Goal: Task Accomplishment & Management: Complete application form

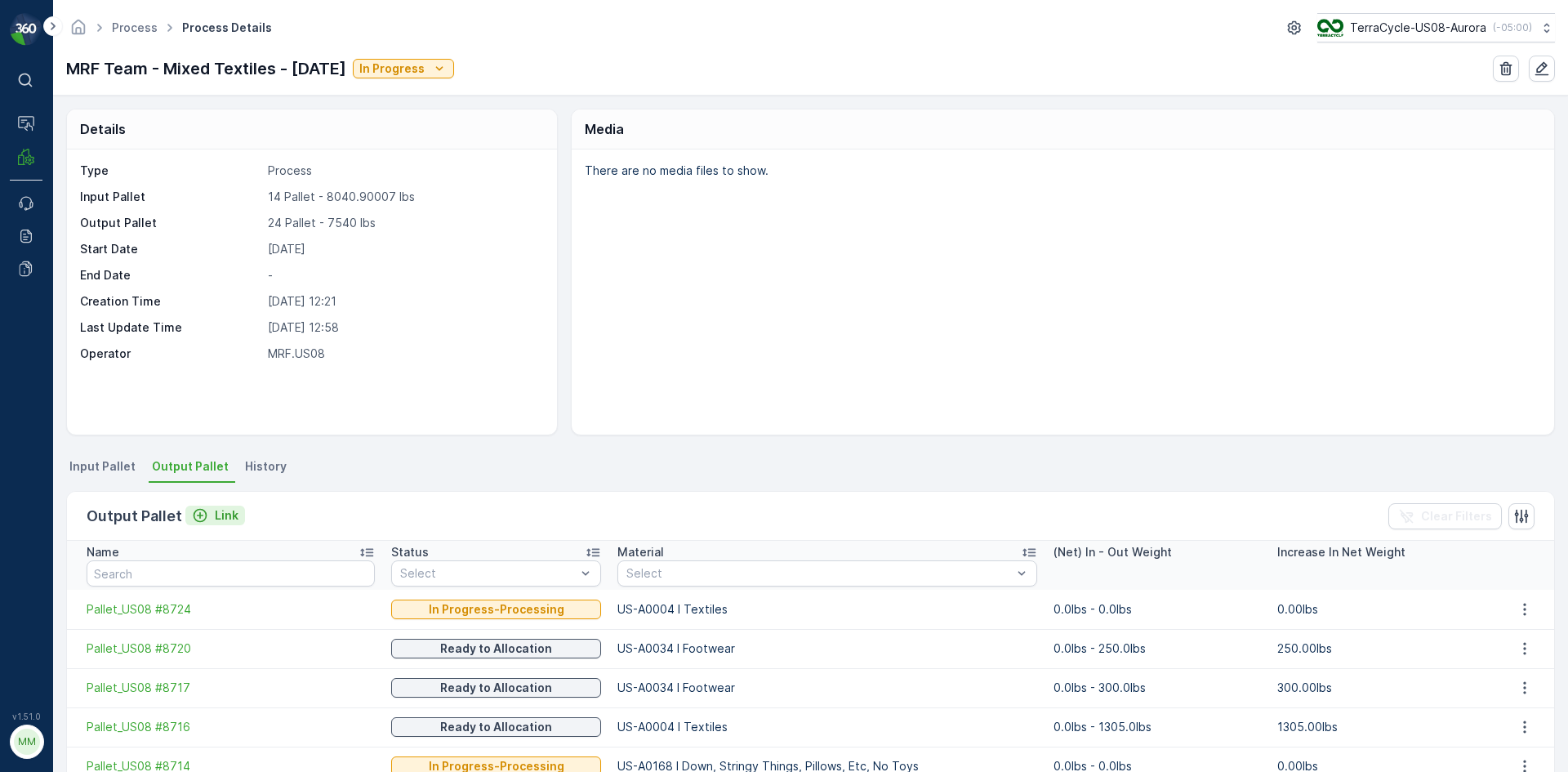
click at [211, 511] on div "Link" at bounding box center [215, 515] width 47 height 16
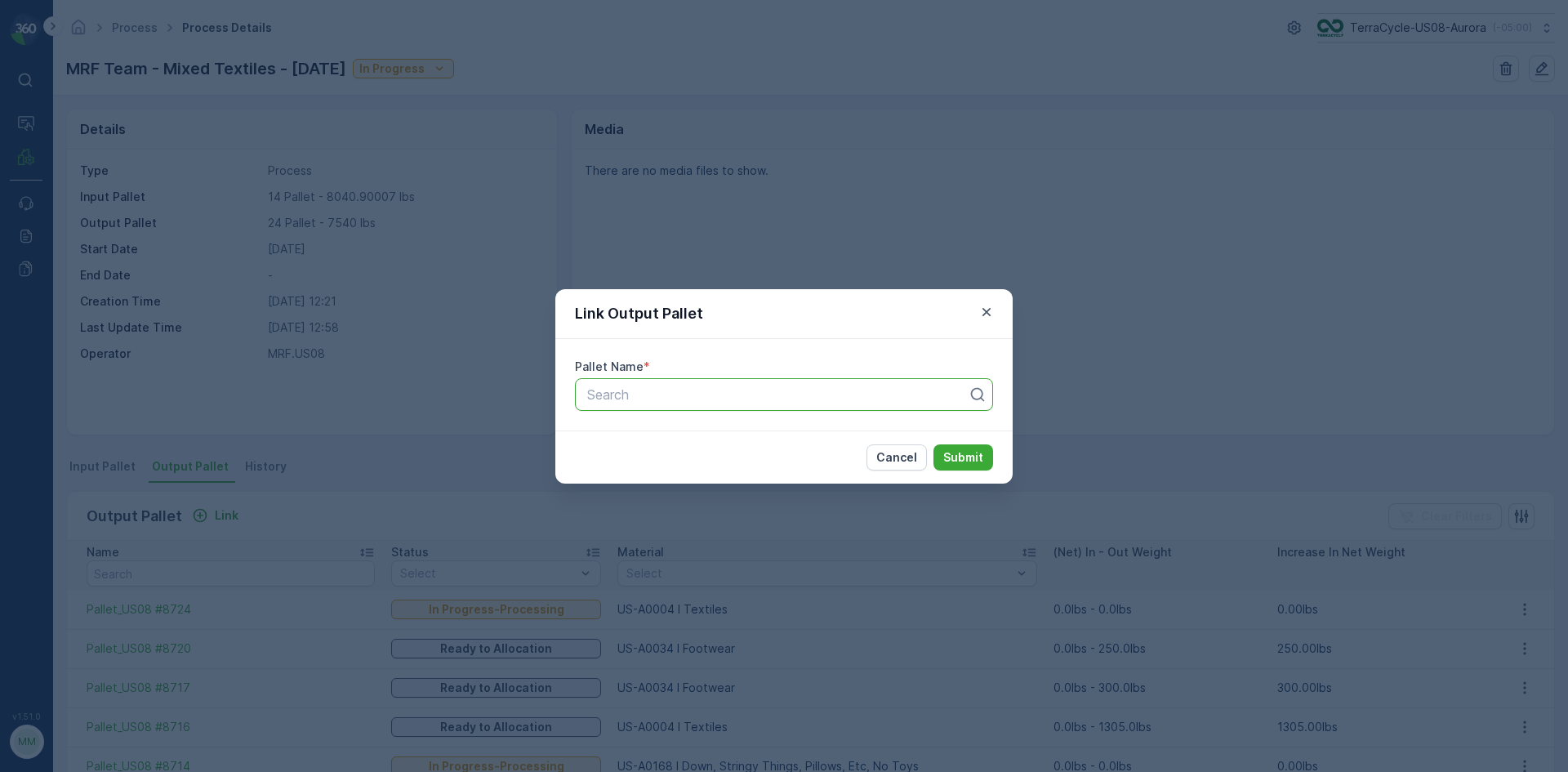
click at [650, 395] on div at bounding box center [778, 394] width 384 height 14
type input "8729"
click at [933, 444] on button "Submit" at bounding box center [963, 456] width 59 height 26
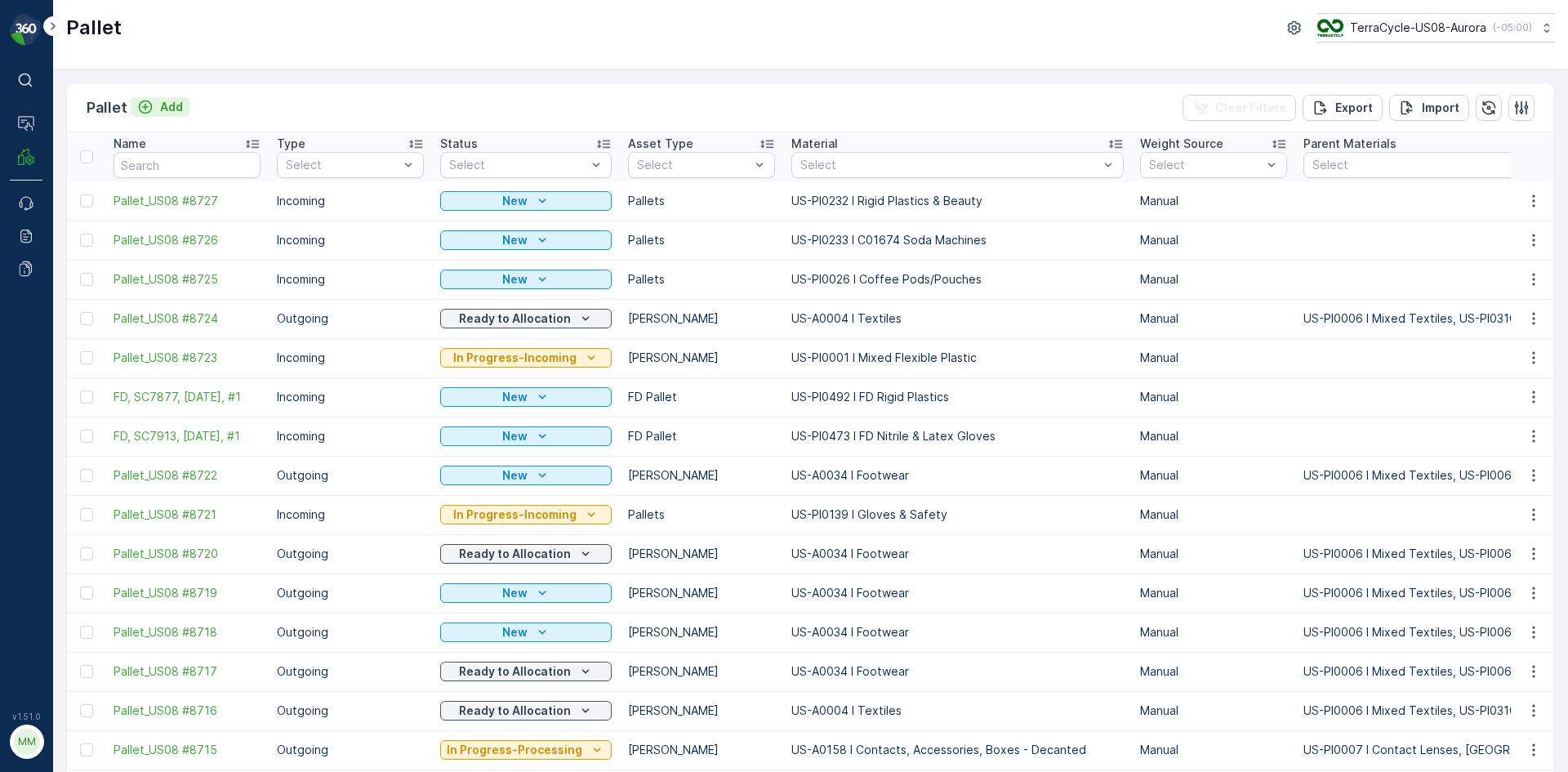
click at [174, 106] on p "Add" at bounding box center [172, 106] width 23 height 16
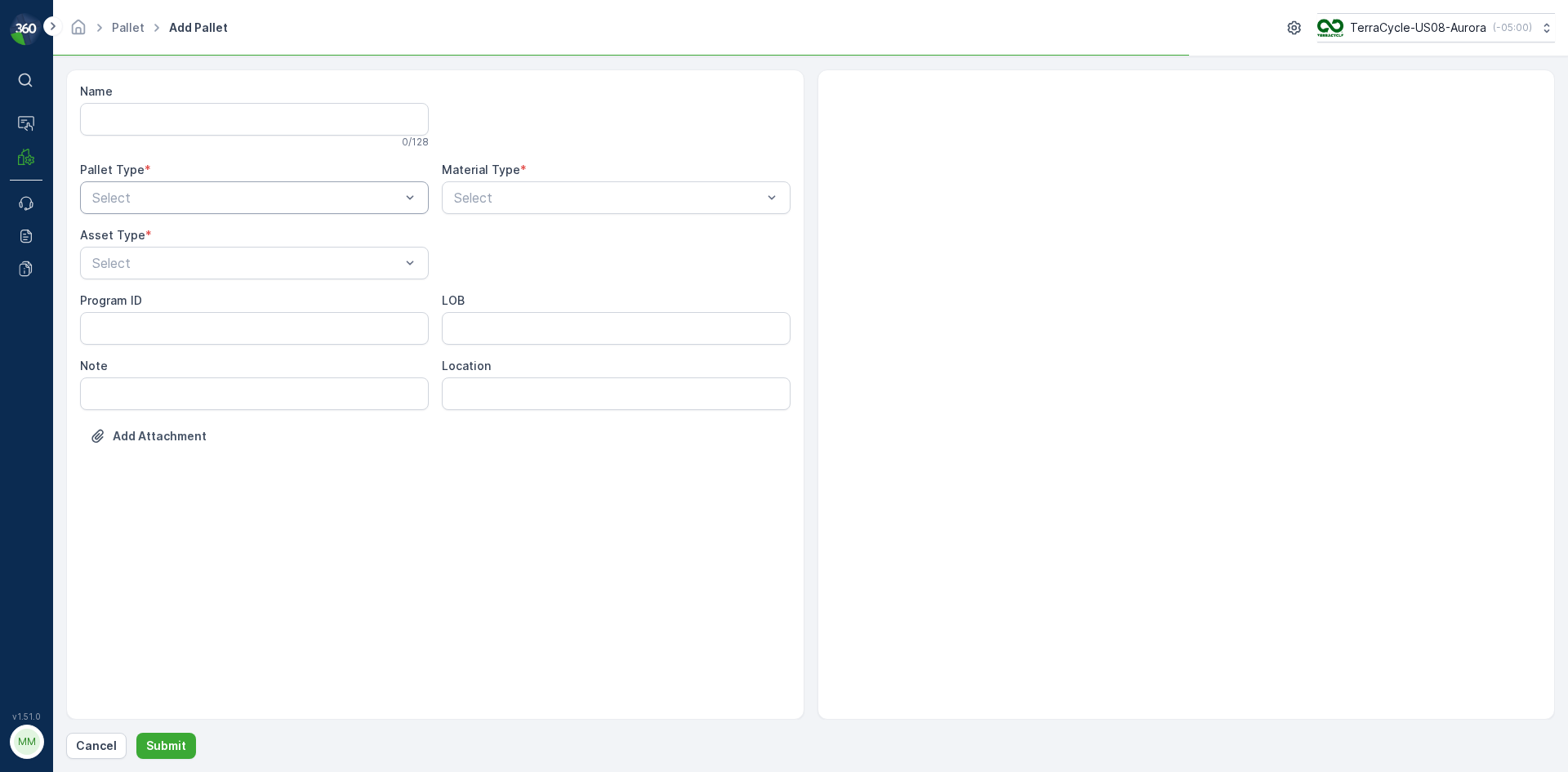
click at [226, 211] on div "Select" at bounding box center [254, 198] width 349 height 33
click at [222, 261] on div "Outgoing" at bounding box center [254, 265] width 329 height 14
click at [154, 305] on div "[PERSON_NAME]" at bounding box center [254, 302] width 329 height 14
drag, startPoint x: 151, startPoint y: 308, endPoint x: 162, endPoint y: 250, distance: 59.0
click at [162, 250] on div "Name 0 / 128 Pallet Type * option Outgoing, selected. Outgoing Material Type * …" at bounding box center [434, 276] width 711 height 386
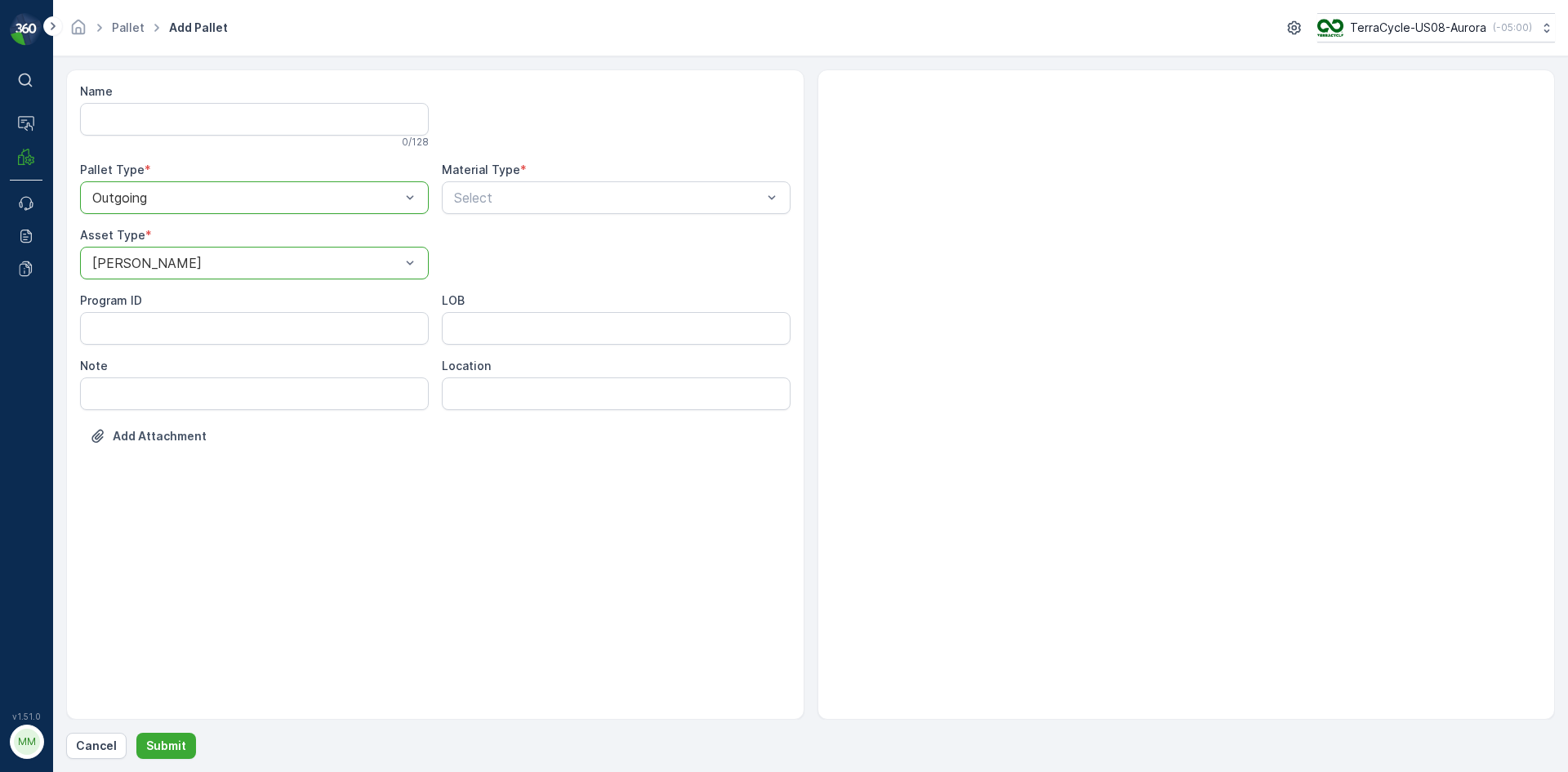
click at [162, 250] on div "[PERSON_NAME]" at bounding box center [254, 263] width 349 height 33
click at [153, 336] on div "[PERSON_NAME]" at bounding box center [254, 330] width 329 height 14
type input "9999"
click at [667, 237] on div "US-A9999 I Cardboard & Paper" at bounding box center [616, 237] width 329 height 14
click at [157, 751] on p "Submit" at bounding box center [166, 745] width 40 height 16
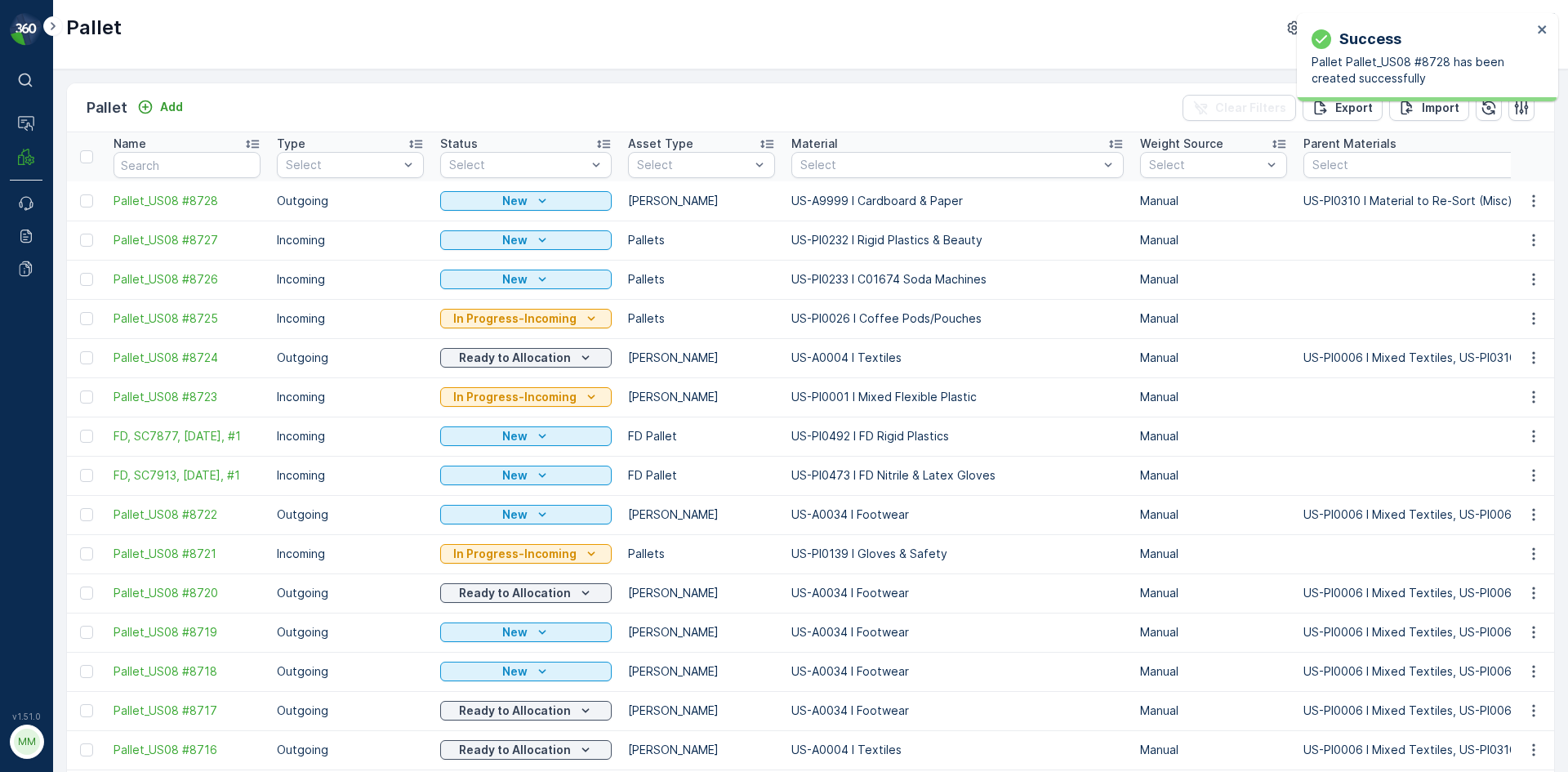
click at [1533, 200] on icon "button" at bounding box center [1533, 200] width 16 height 16
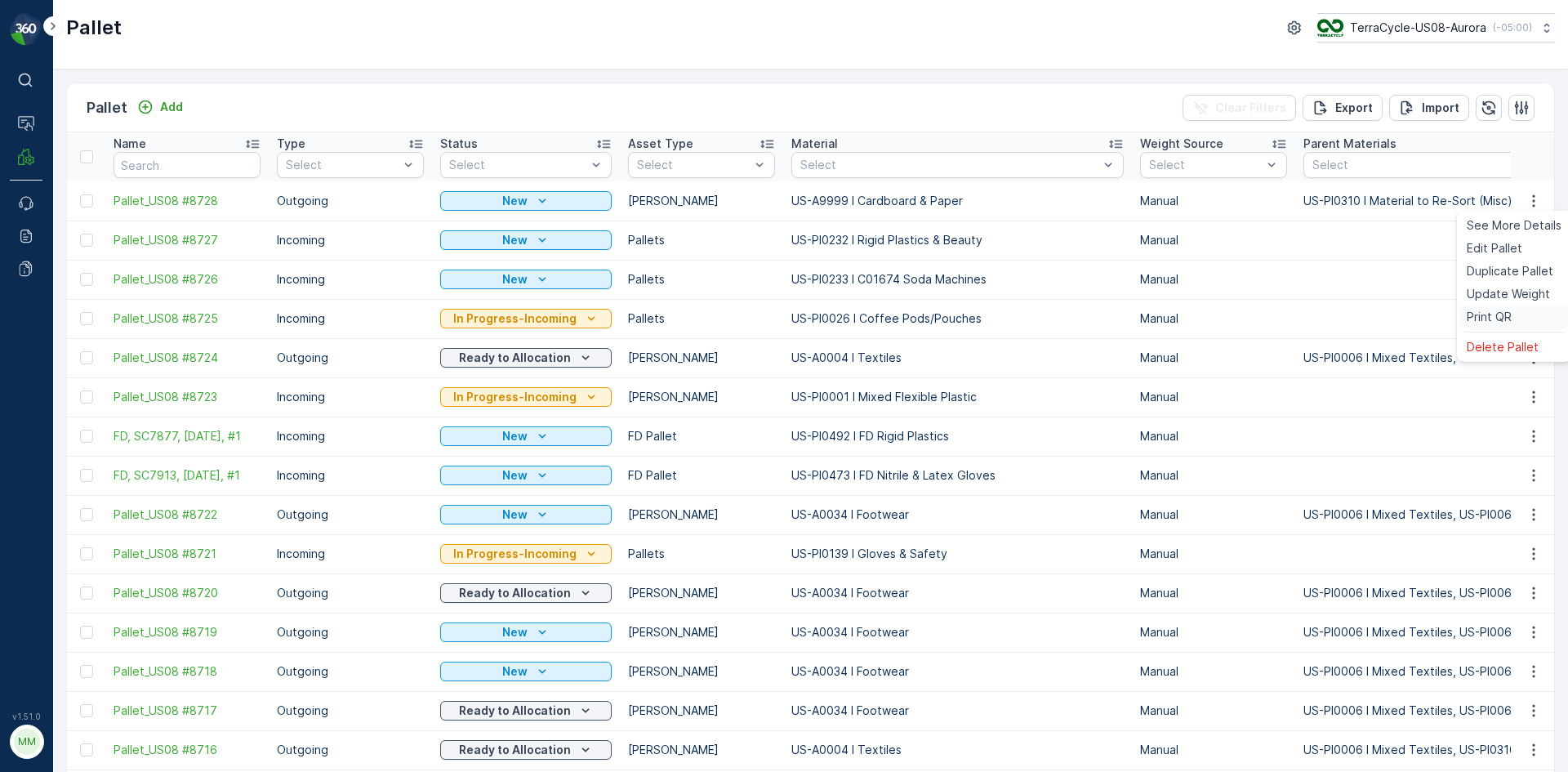
click at [1499, 311] on span "Print QR" at bounding box center [1488, 316] width 45 height 16
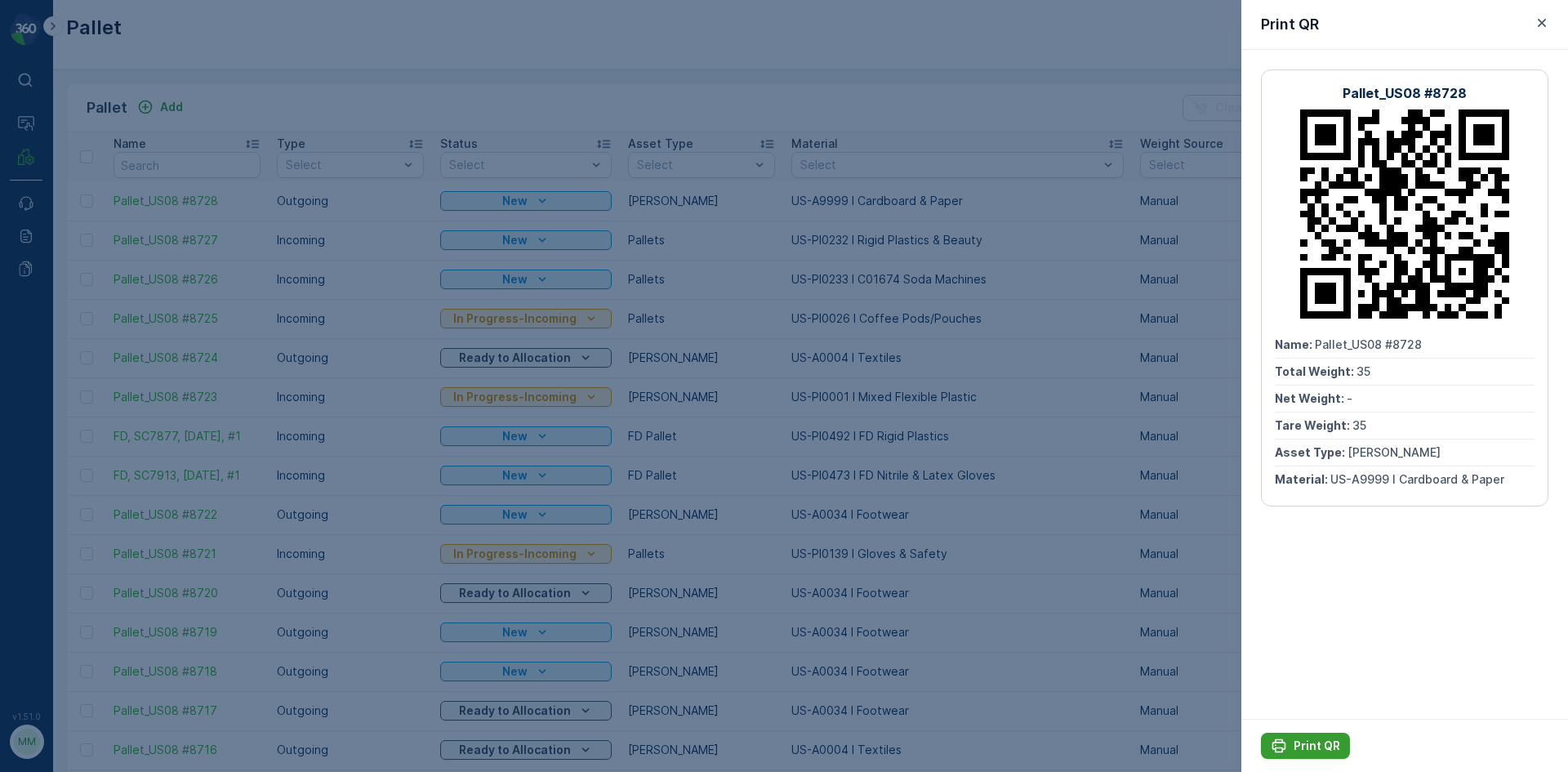
click at [1323, 740] on p "Print QR" at bounding box center [1317, 745] width 47 height 16
click at [1061, 636] on div at bounding box center [784, 386] width 1568 height 772
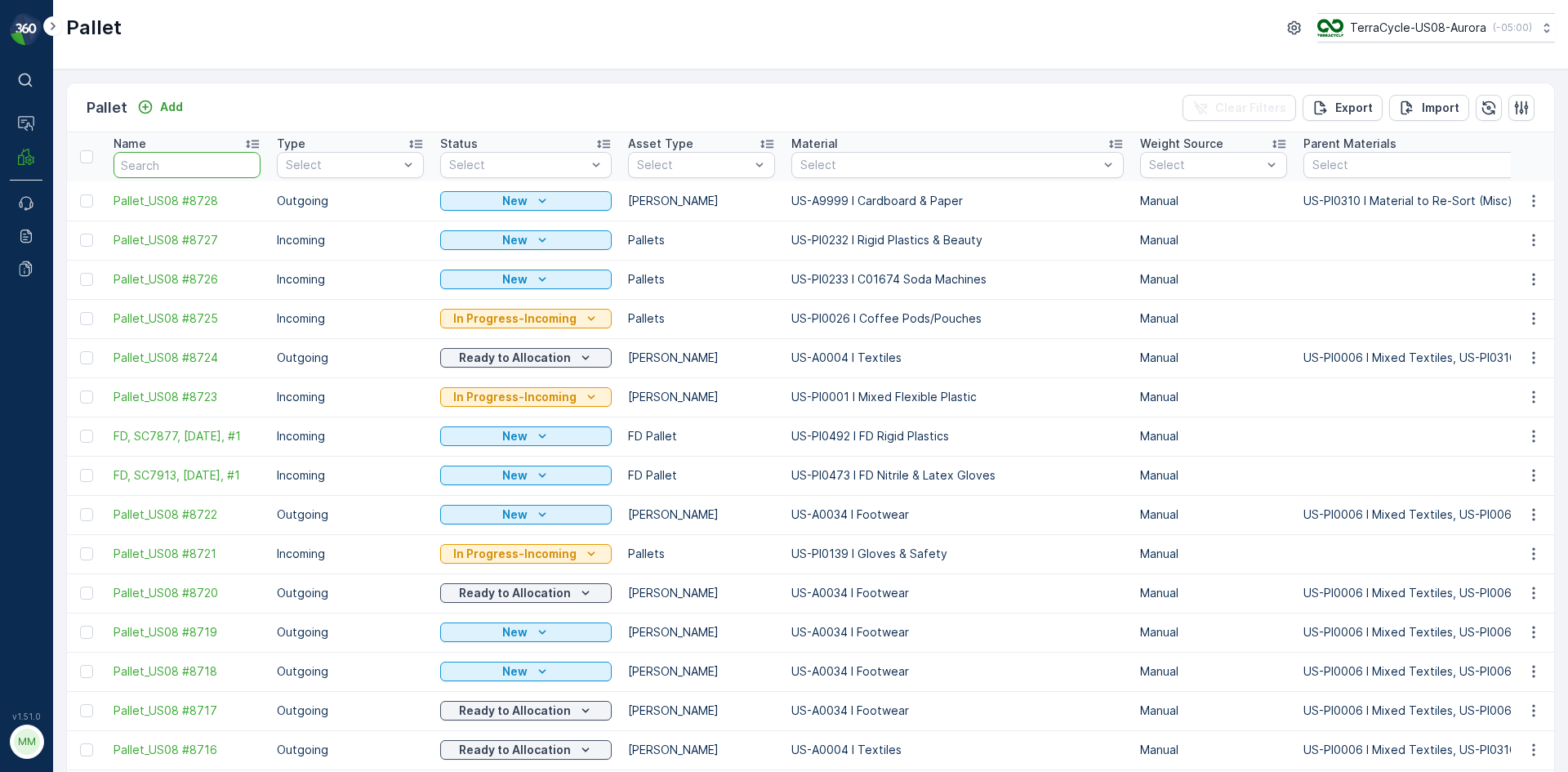
click at [205, 164] on input "text" at bounding box center [186, 164] width 147 height 26
type input "7913"
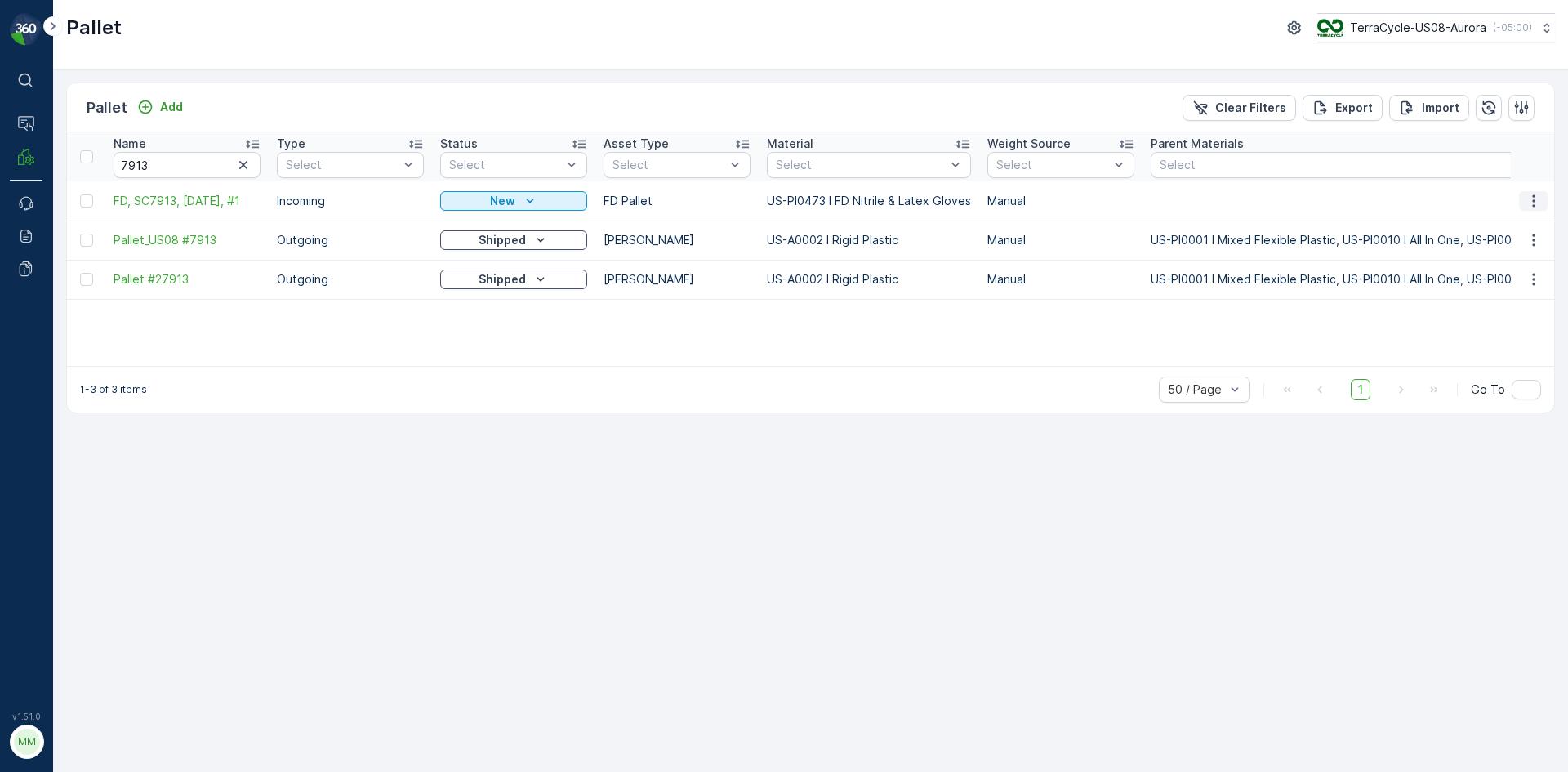
click at [1538, 198] on icon "button" at bounding box center [1533, 200] width 16 height 16
click at [1504, 316] on span "Print QR" at bounding box center [1488, 316] width 45 height 16
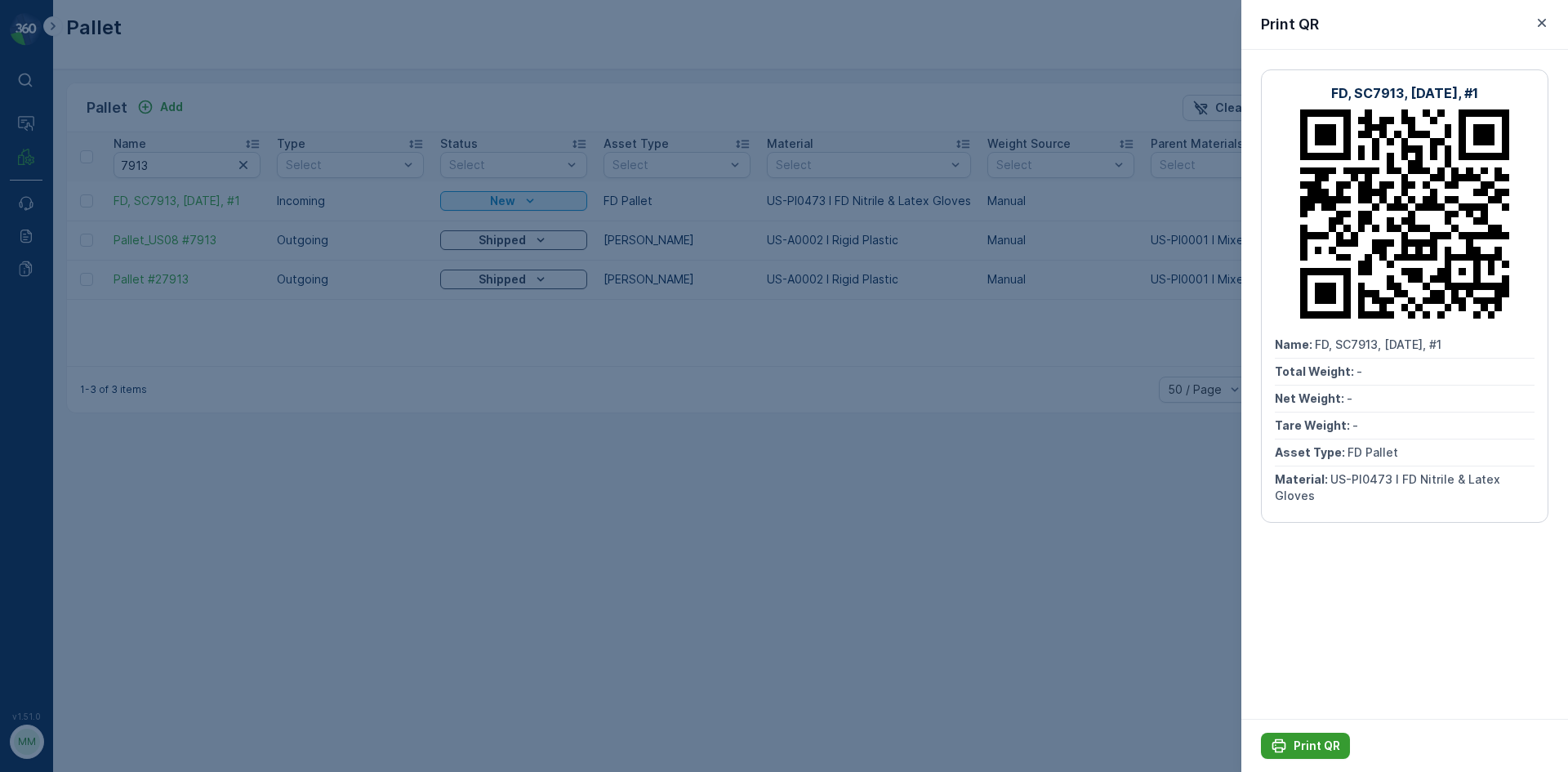
click at [1285, 740] on icon "Print QR" at bounding box center [1278, 745] width 16 height 16
click at [1537, 21] on icon "button" at bounding box center [1541, 22] width 16 height 16
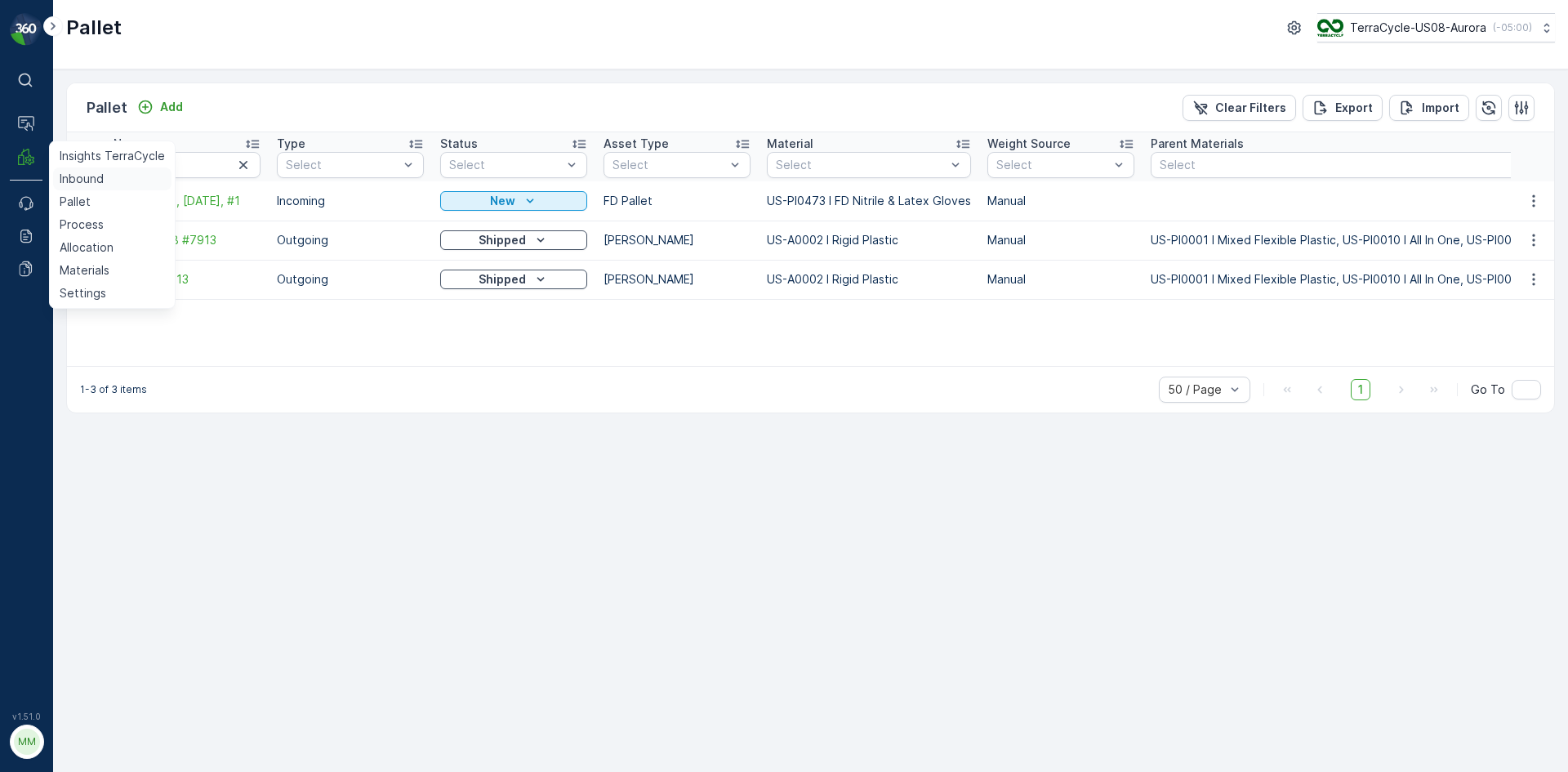
click at [74, 178] on p "Inbound" at bounding box center [82, 178] width 44 height 16
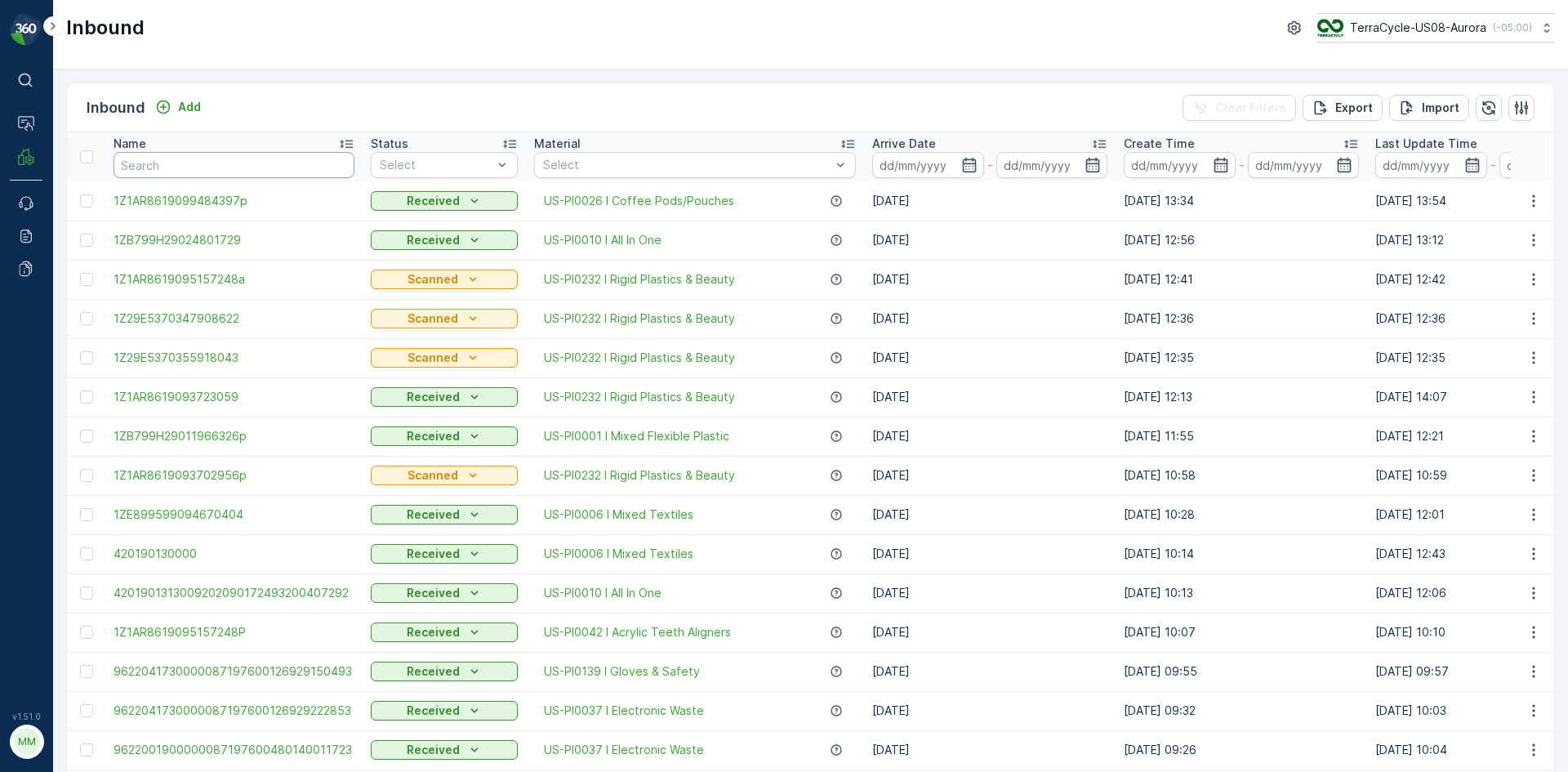
click at [220, 162] on input "text" at bounding box center [233, 164] width 241 height 26
type input "8525"
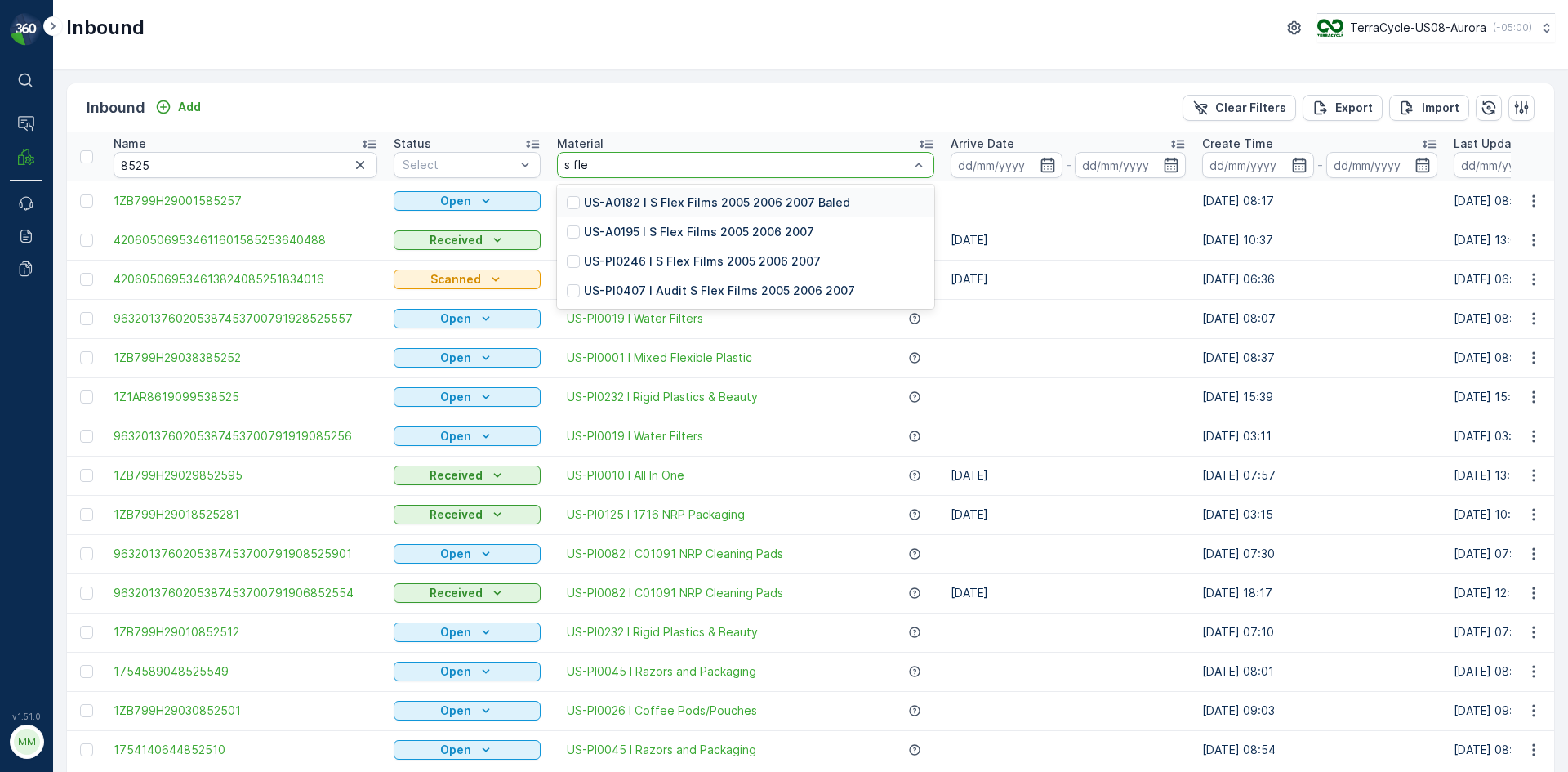
type input "s flex"
click at [645, 263] on p "US-PI0246 I S Flex Films 2005 2006 2007" at bounding box center [702, 261] width 237 height 16
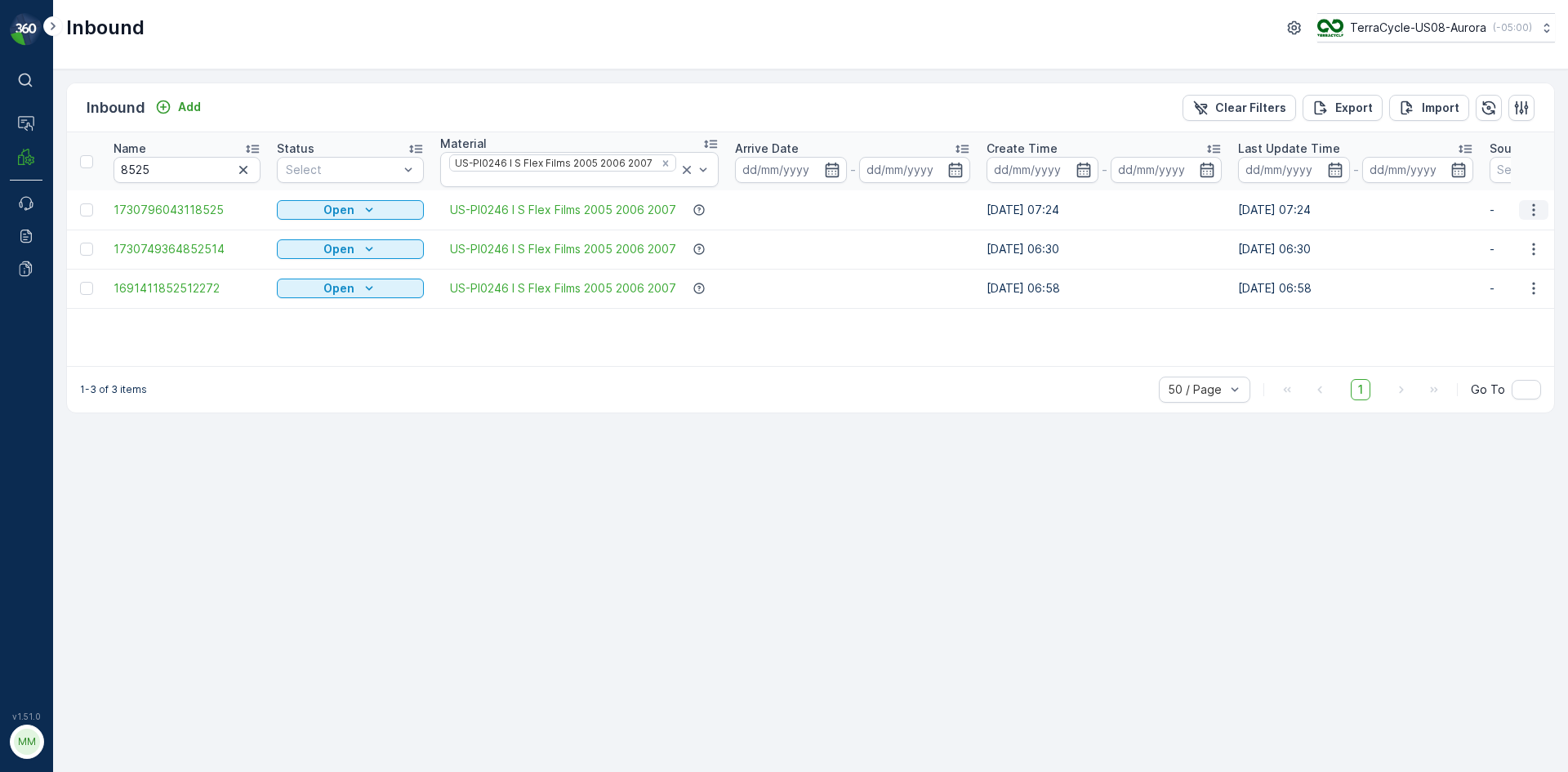
click at [1530, 201] on icon "button" at bounding box center [1533, 209] width 16 height 16
click at [1486, 316] on span "Print QR" at bounding box center [1467, 316] width 45 height 16
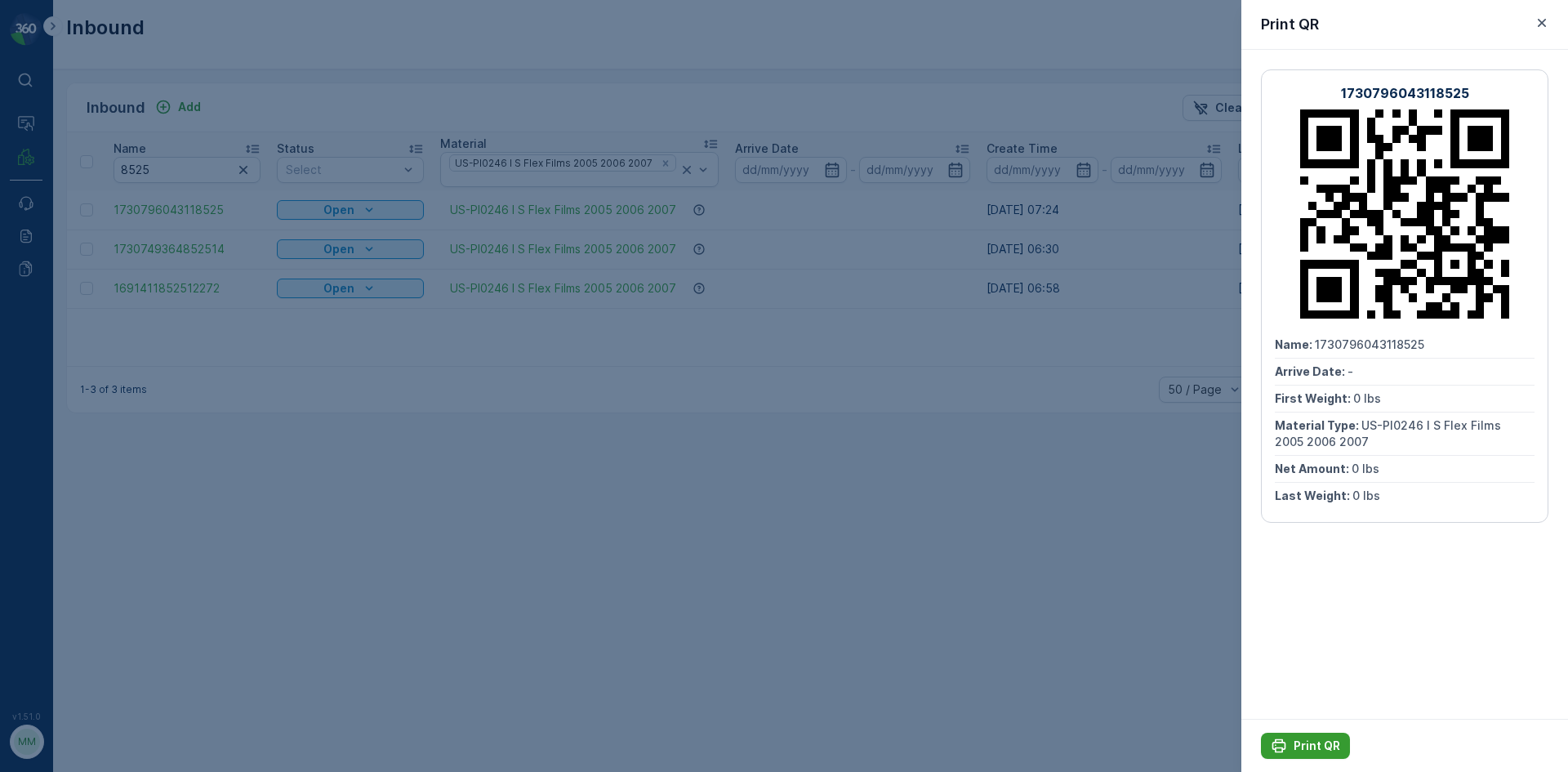
click at [1322, 740] on p "Print QR" at bounding box center [1317, 745] width 47 height 16
drag, startPoint x: 1546, startPoint y: 20, endPoint x: 1428, endPoint y: 29, distance: 118.3
click at [1544, 20] on icon "button" at bounding box center [1541, 22] width 16 height 16
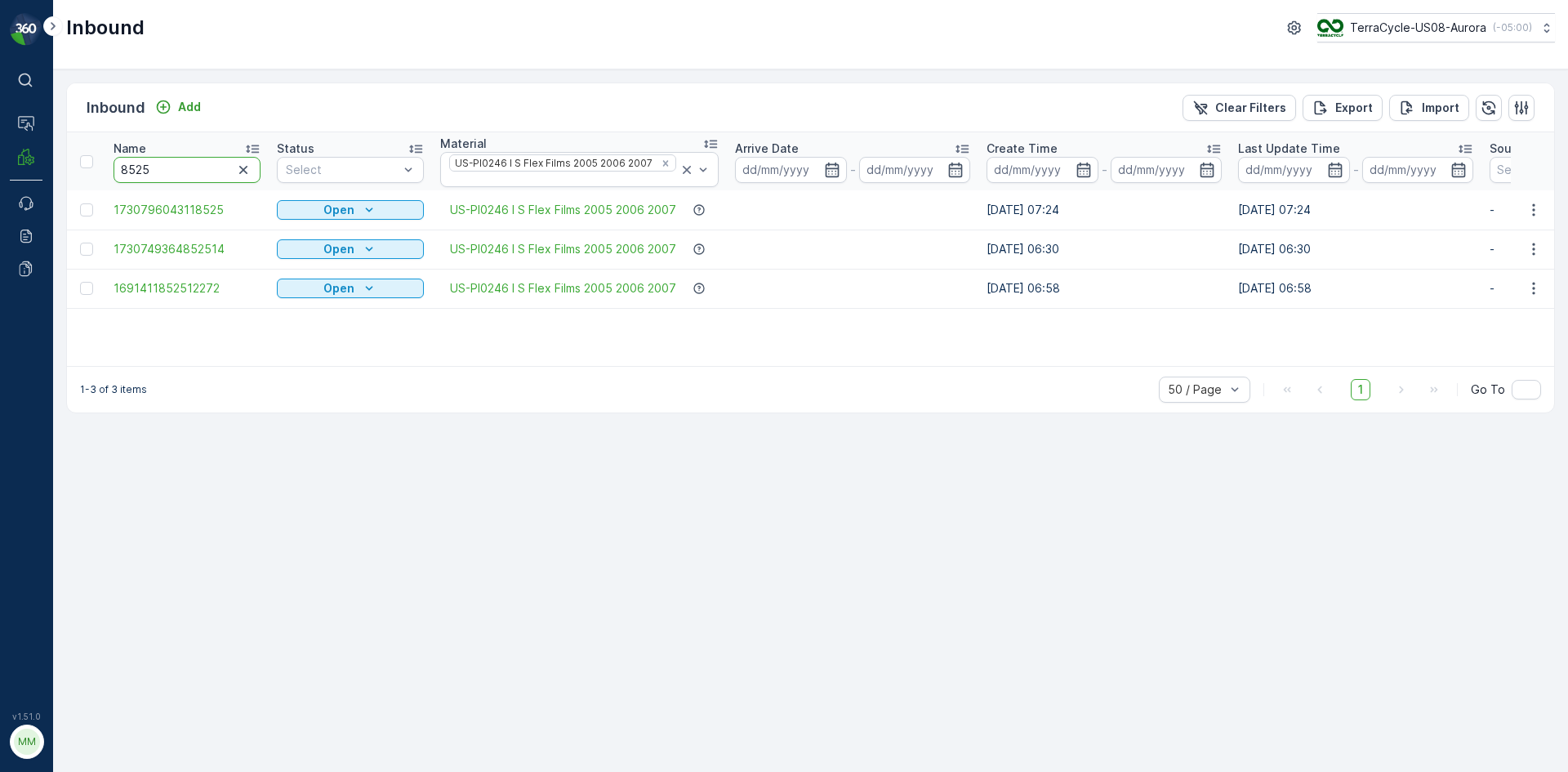
drag, startPoint x: 174, startPoint y: 161, endPoint x: 149, endPoint y: 159, distance: 25.1
drag, startPoint x: 149, startPoint y: 159, endPoint x: 132, endPoint y: 163, distance: 17.5
click at [123, 164] on input "8525" at bounding box center [186, 170] width 147 height 26
click at [143, 160] on input "8525" at bounding box center [186, 170] width 147 height 26
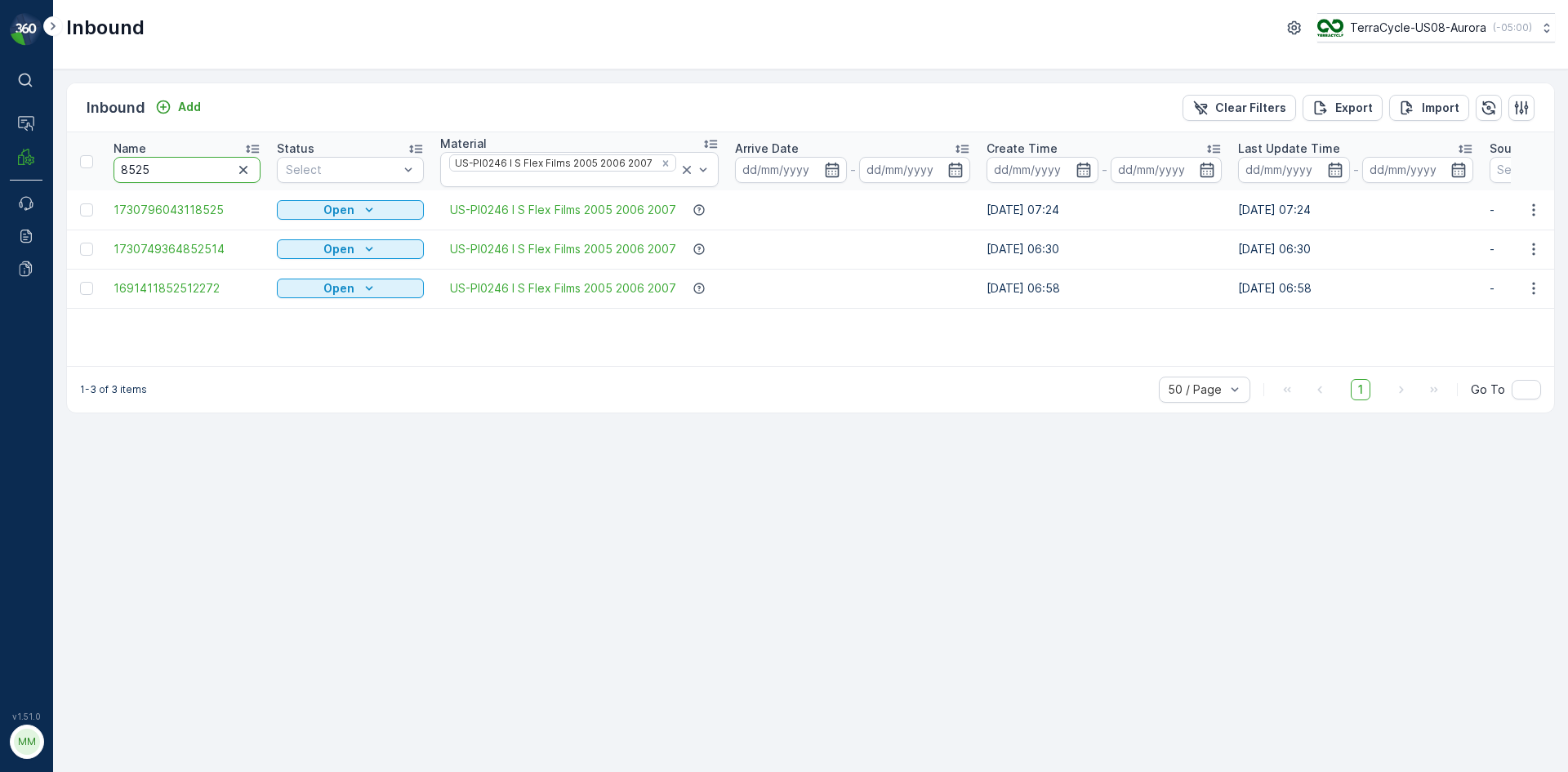
click at [187, 159] on input "8525" at bounding box center [186, 170] width 147 height 26
drag, startPoint x: 173, startPoint y: 162, endPoint x: 132, endPoint y: 157, distance: 41.3
click at [132, 157] on input "8525" at bounding box center [186, 170] width 147 height 26
type input "8596"
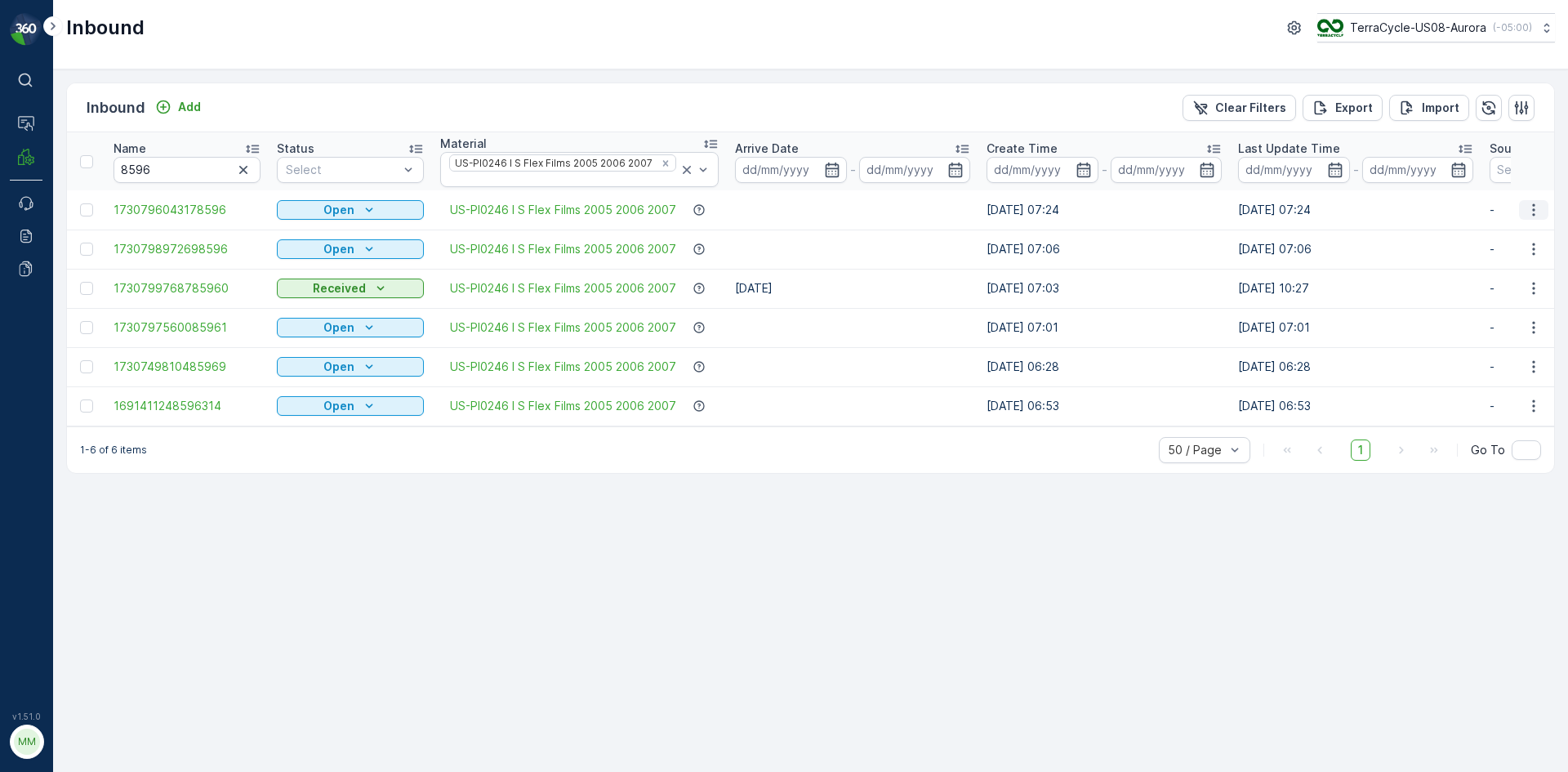
click at [1529, 206] on icon "button" at bounding box center [1533, 209] width 16 height 16
click at [1487, 320] on span "Print QR" at bounding box center [1467, 316] width 45 height 16
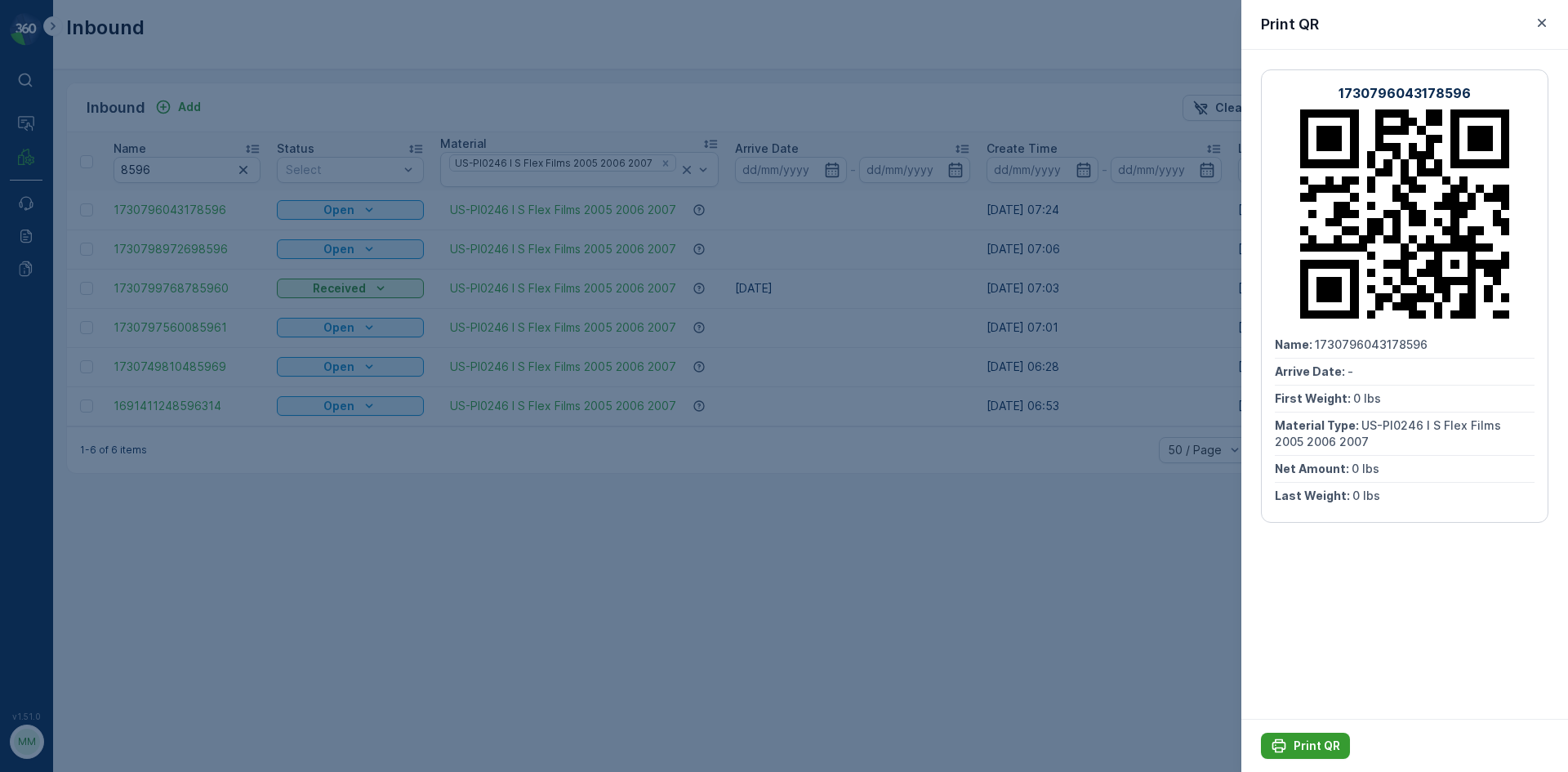
click at [1304, 744] on p "Print QR" at bounding box center [1317, 745] width 47 height 16
click at [1543, 27] on icon "button" at bounding box center [1541, 22] width 16 height 16
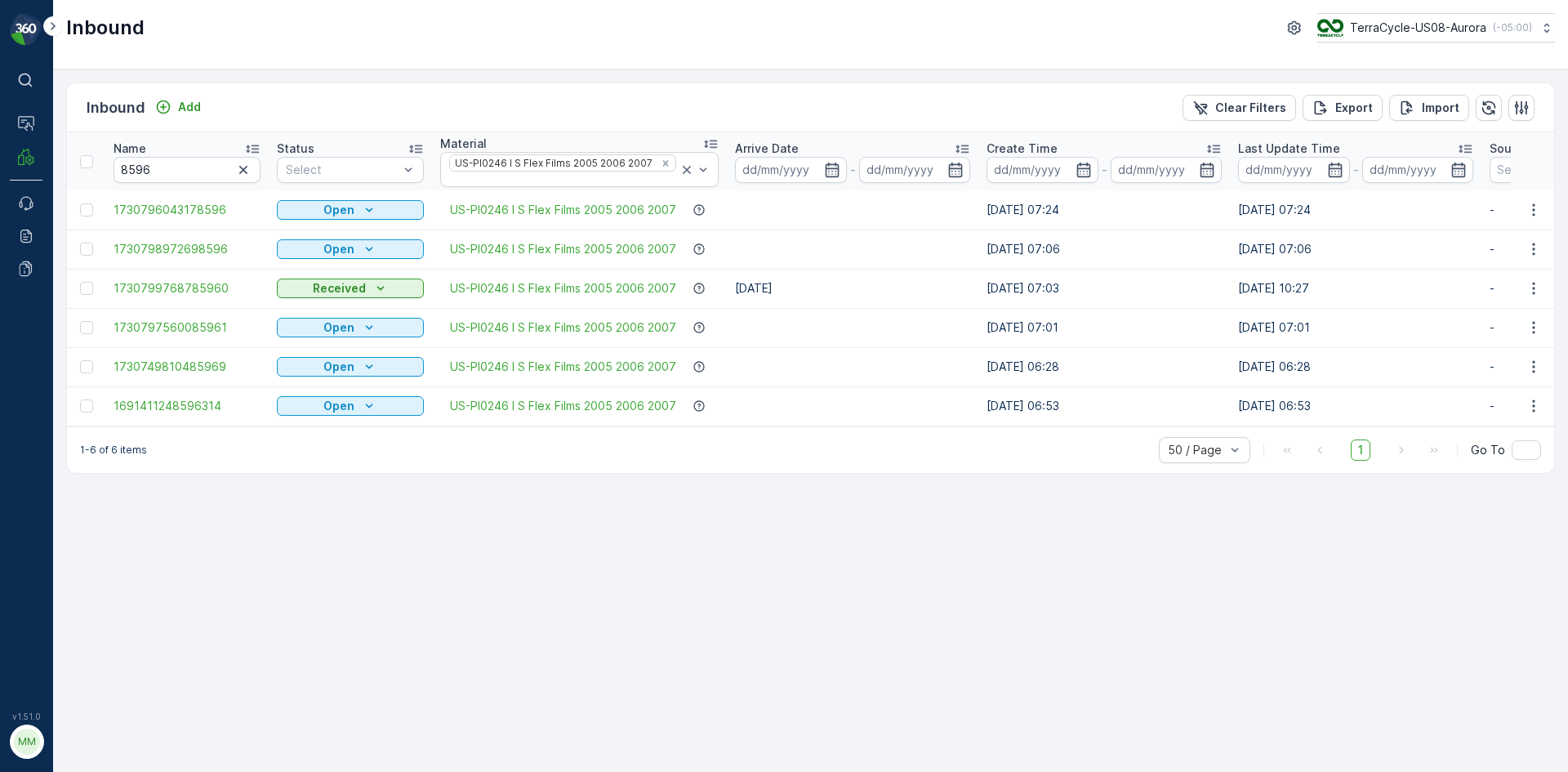
click at [188, 91] on div "Inbound Add Clear Filters Export Import" at bounding box center [810, 107] width 1487 height 49
drag, startPoint x: 472, startPoint y: 62, endPoint x: 343, endPoint y: 59, distance: 129.0
click at [346, 57] on div "Inbound TerraCycle-US08-Aurora ( -05:00 )" at bounding box center [810, 35] width 1515 height 69
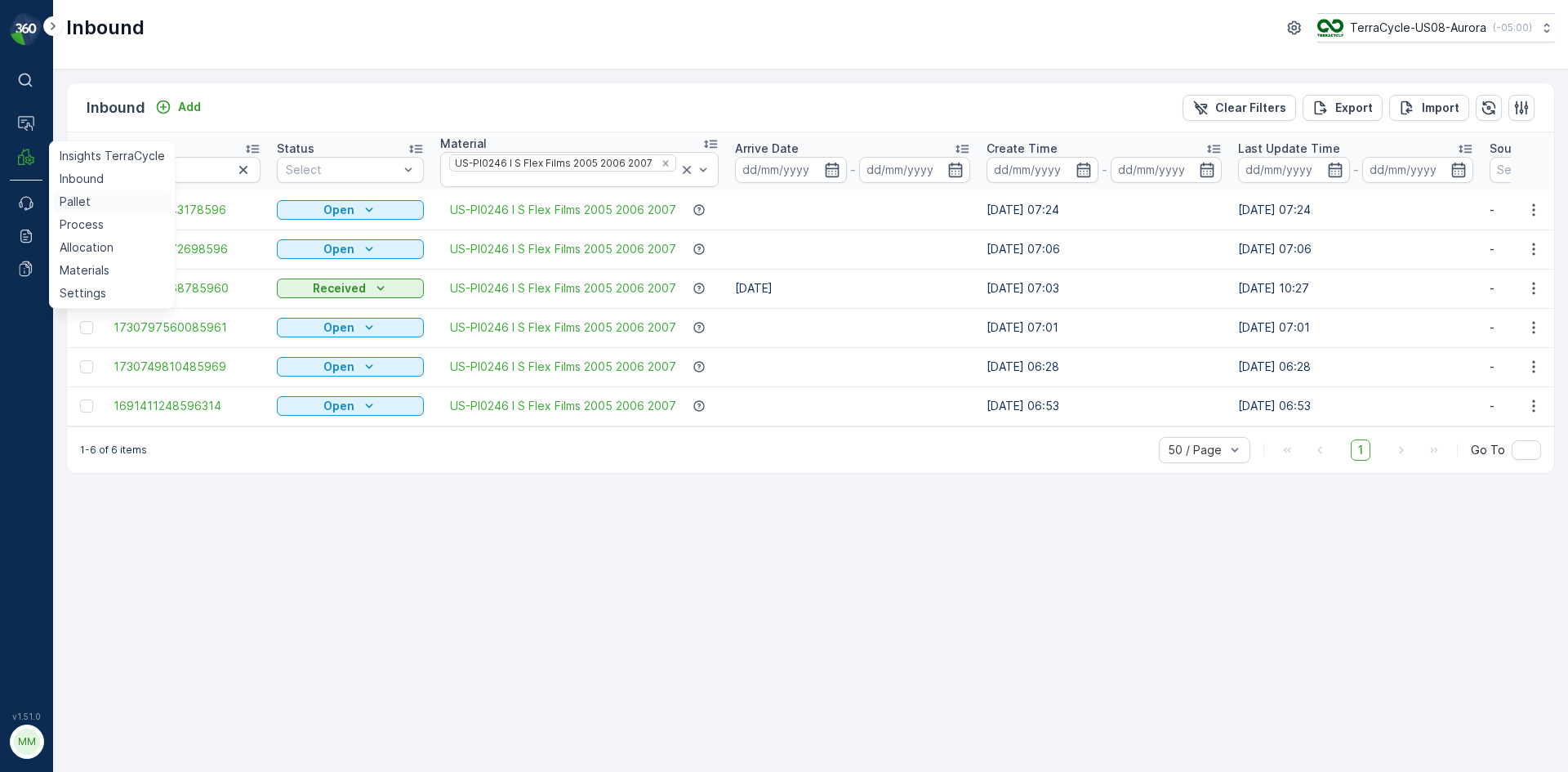
click at [77, 200] on p "Pallet" at bounding box center [75, 201] width 31 height 16
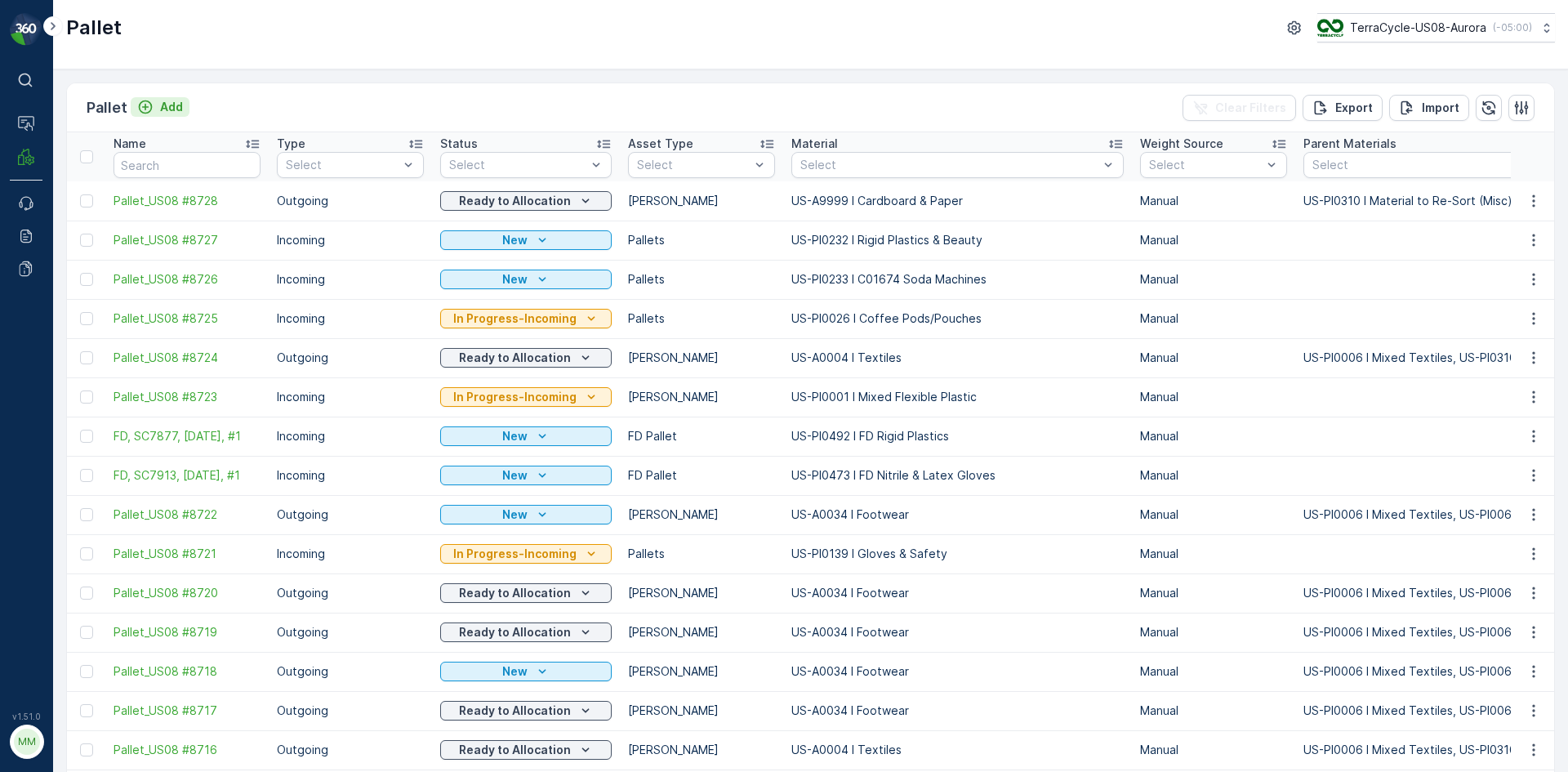
click at [166, 107] on p "Add" at bounding box center [172, 106] width 23 height 16
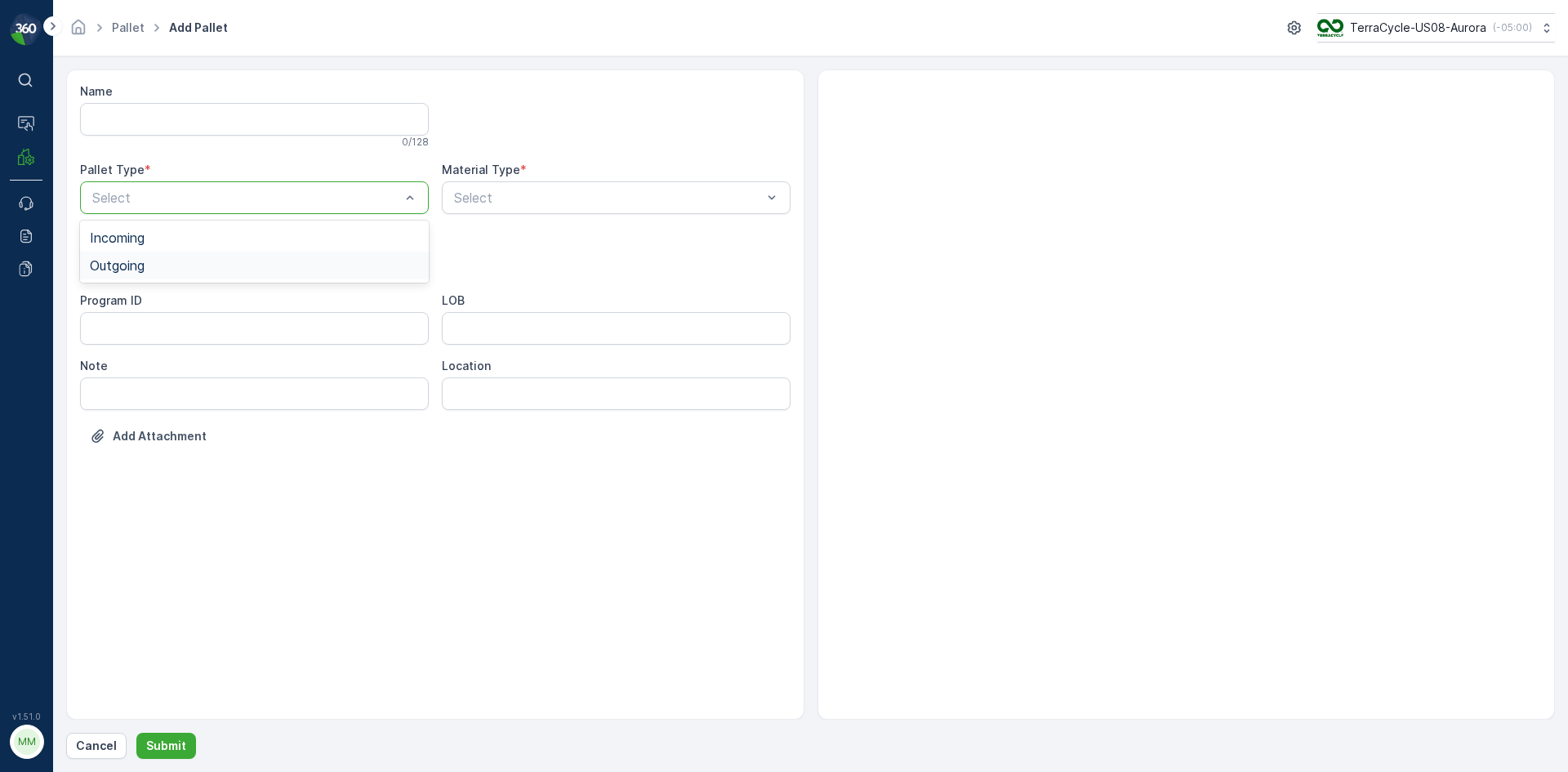
click at [172, 264] on div "Outgoing" at bounding box center [254, 265] width 329 height 14
drag, startPoint x: 158, startPoint y: 302, endPoint x: 153, endPoint y: 332, distance: 30.4
click at [153, 332] on div "[PERSON_NAME] Pallets Bigbag Barrel FD Pallet" at bounding box center [254, 372] width 349 height 174
click at [153, 332] on div "[PERSON_NAME]" at bounding box center [254, 330] width 329 height 14
type input "0004"
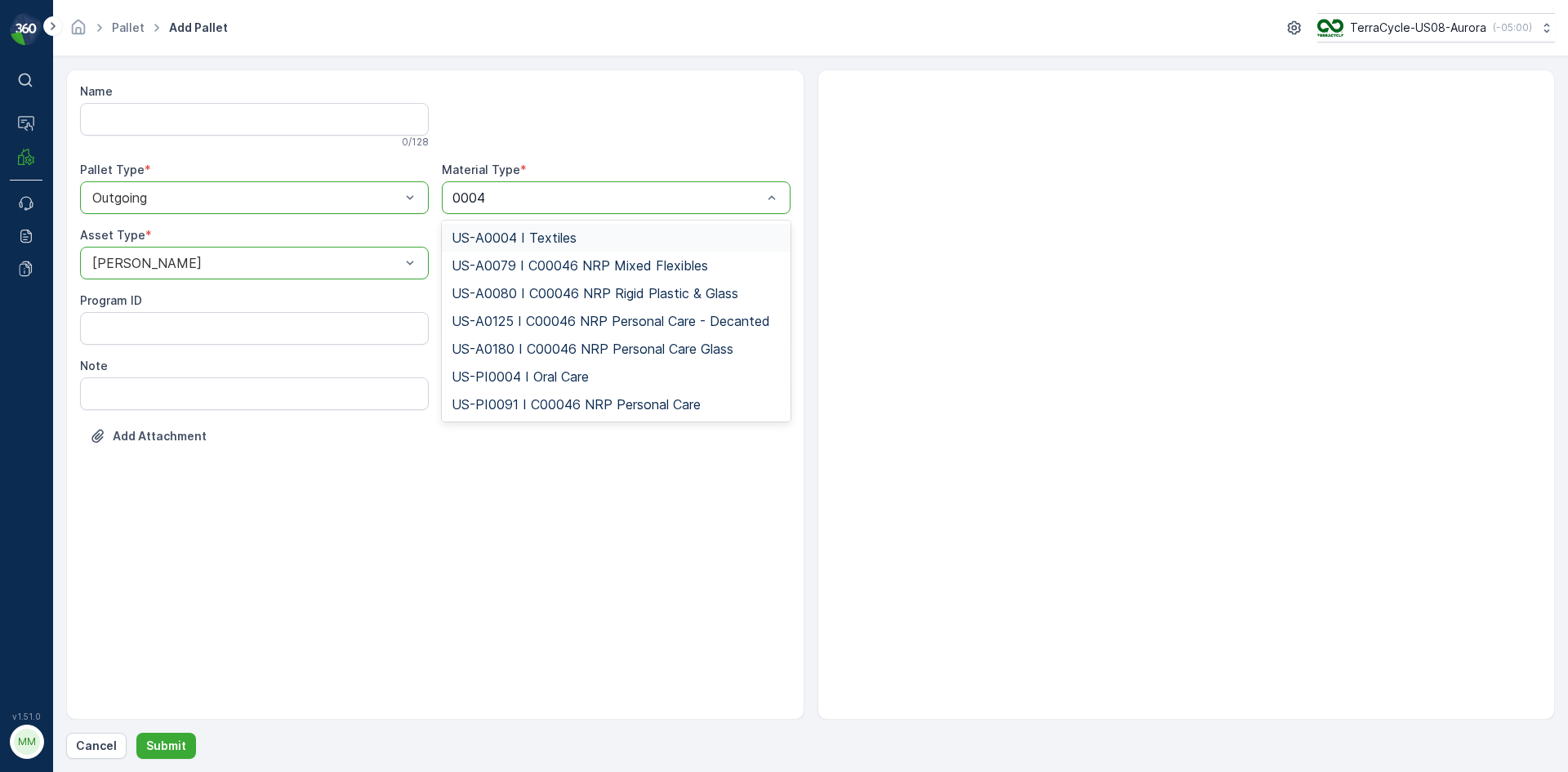
click at [680, 236] on div "US-A0004 I Textiles" at bounding box center [616, 237] width 329 height 14
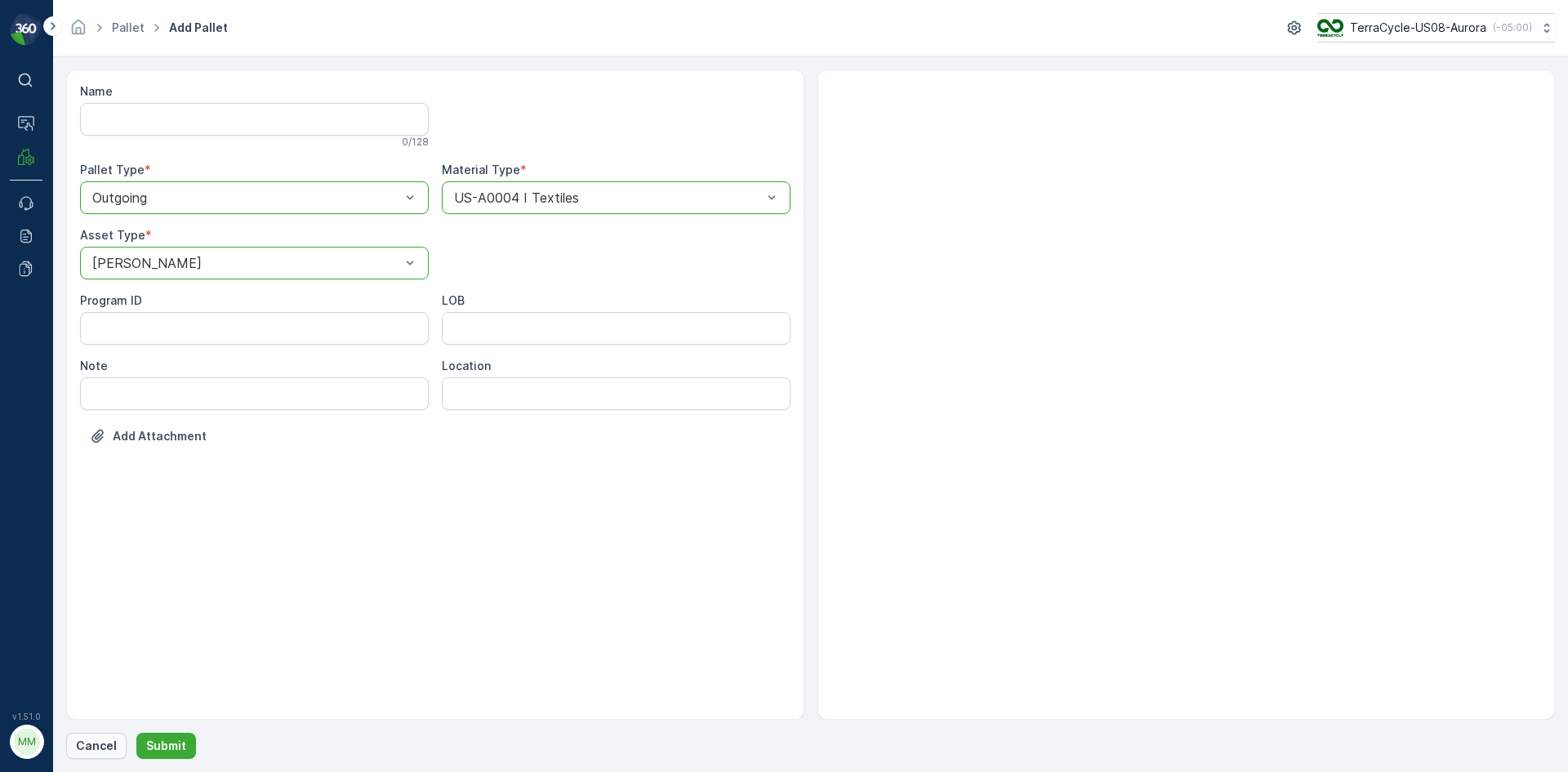
click at [120, 757] on button "Cancel" at bounding box center [96, 745] width 60 height 26
click at [144, 743] on button "Submit" at bounding box center [166, 745] width 59 height 26
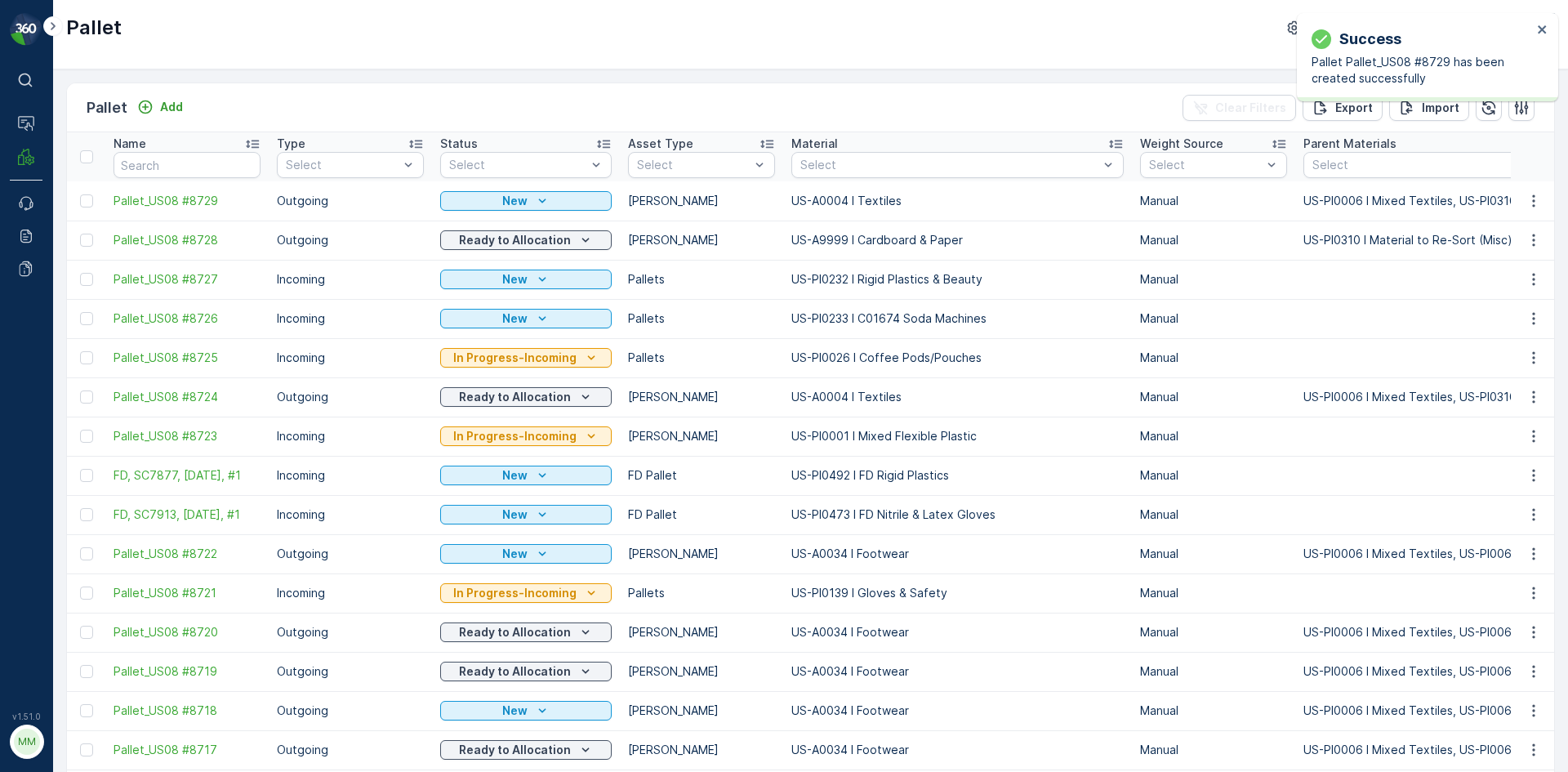
click at [1528, 214] on td at bounding box center [1533, 200] width 44 height 39
click at [1531, 204] on icon "button" at bounding box center [1533, 200] width 16 height 16
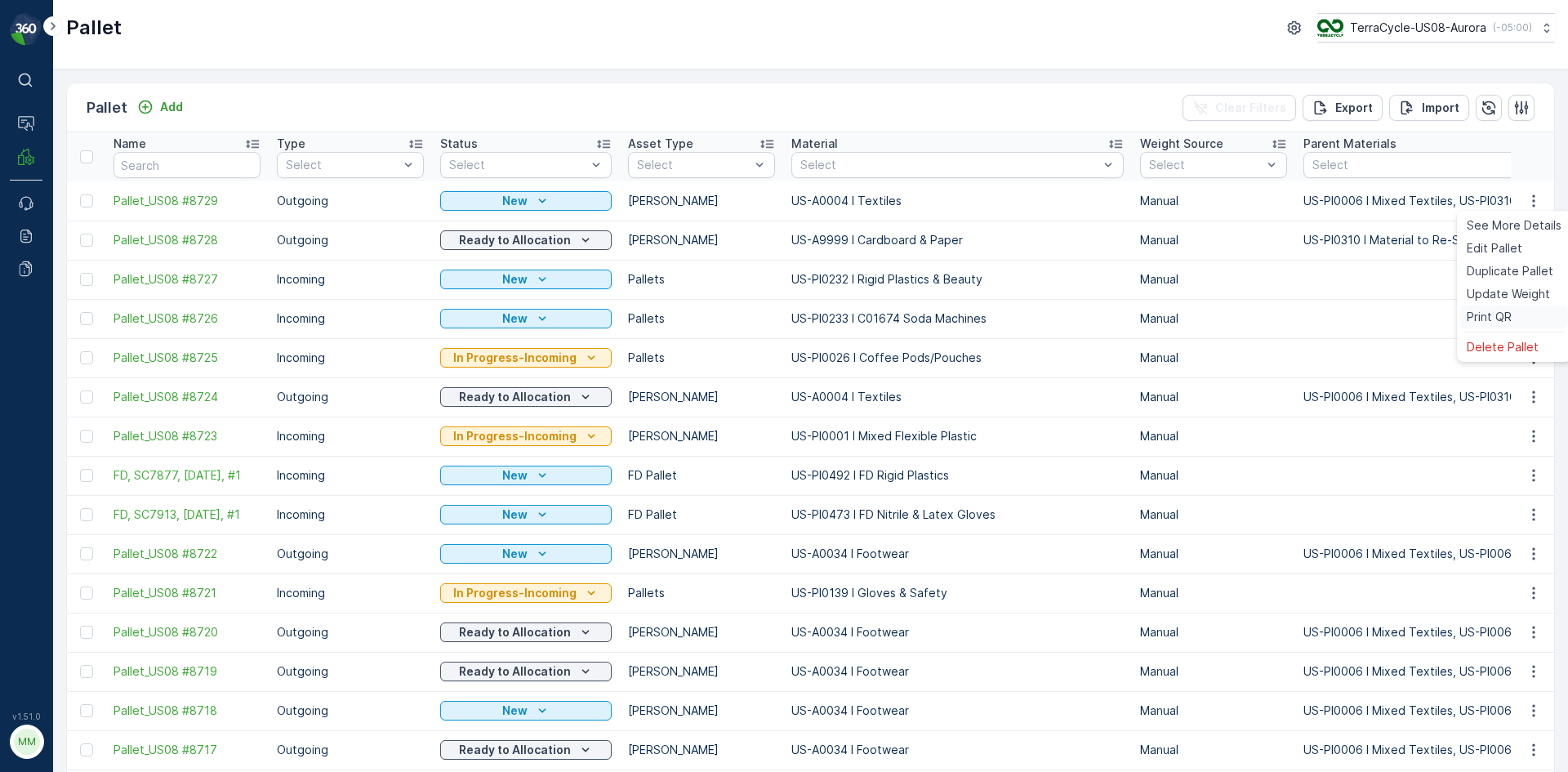
click at [1520, 319] on div "Print QR" at bounding box center [1514, 316] width 107 height 23
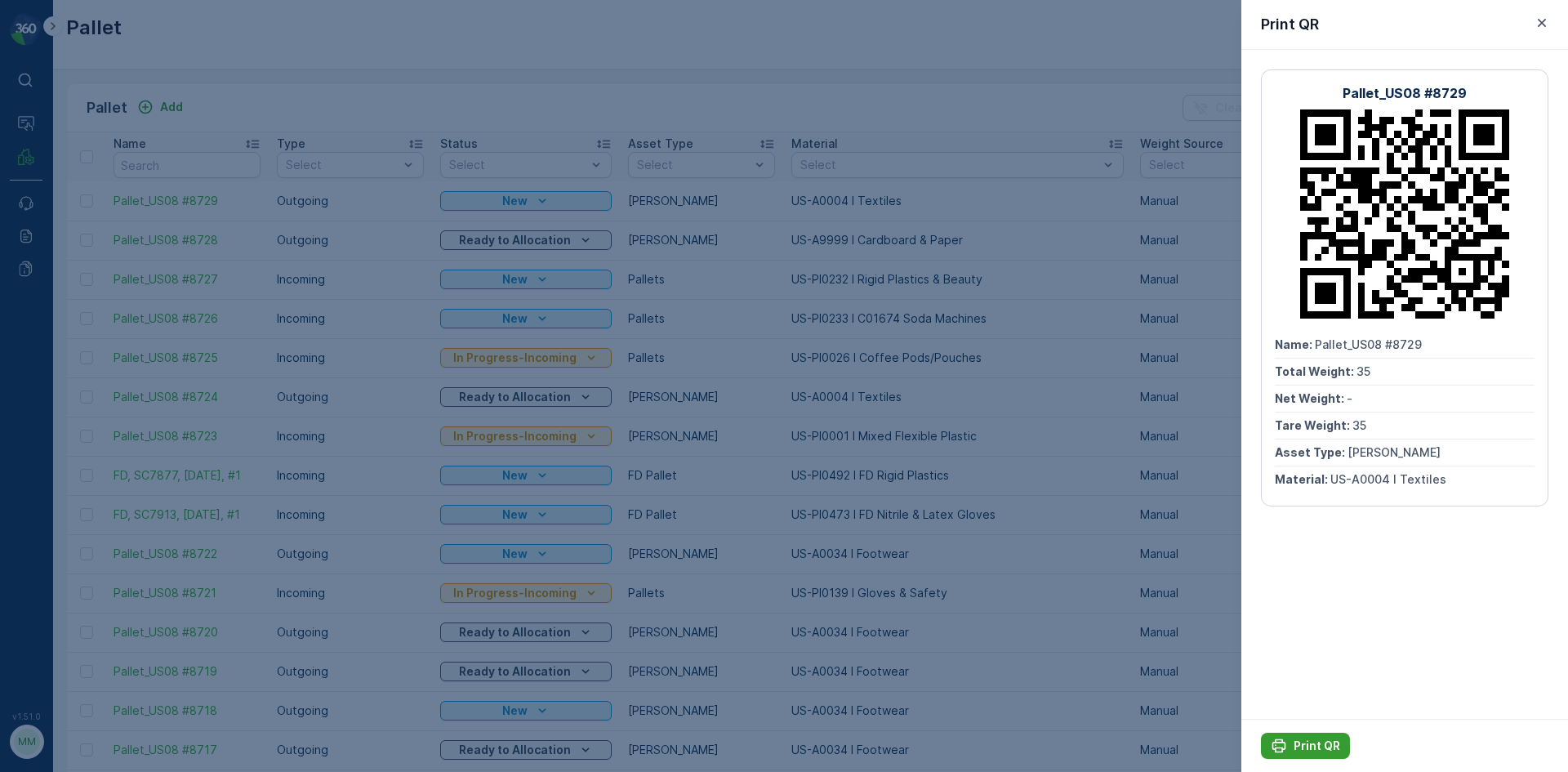
click at [1300, 751] on p "Print QR" at bounding box center [1317, 745] width 47 height 16
click at [1076, 536] on div at bounding box center [784, 386] width 1568 height 772
